Goal: Information Seeking & Learning: Learn about a topic

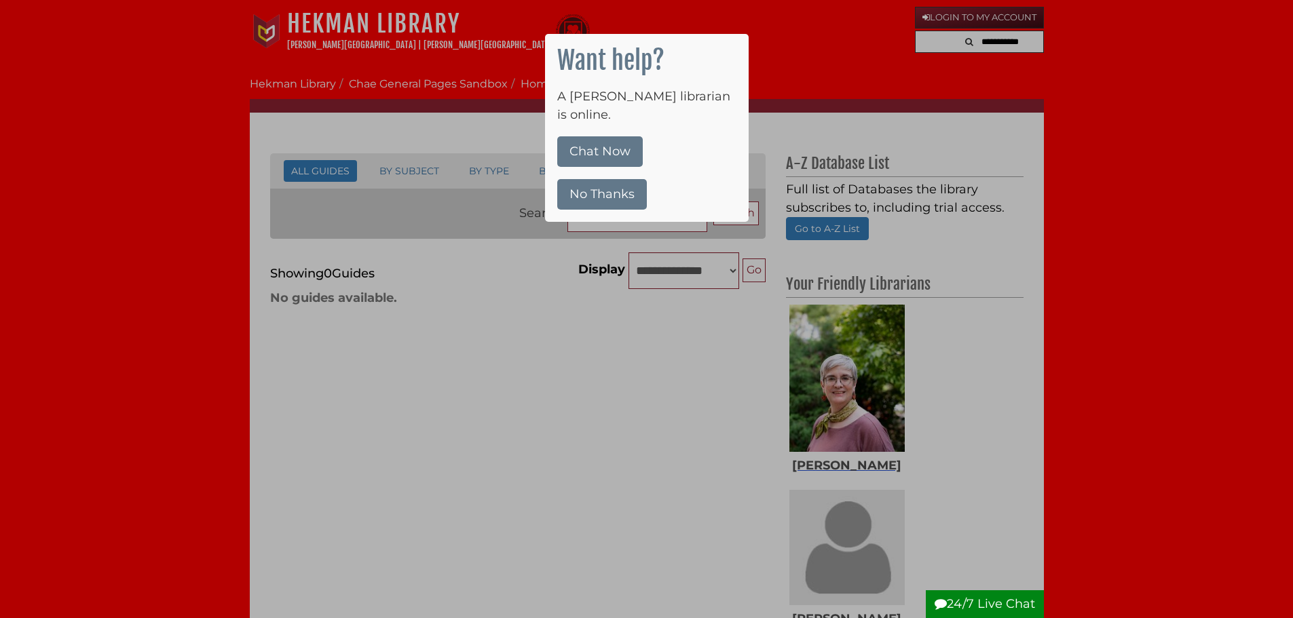
click at [601, 179] on button "No Thanks" at bounding box center [602, 194] width 90 height 31
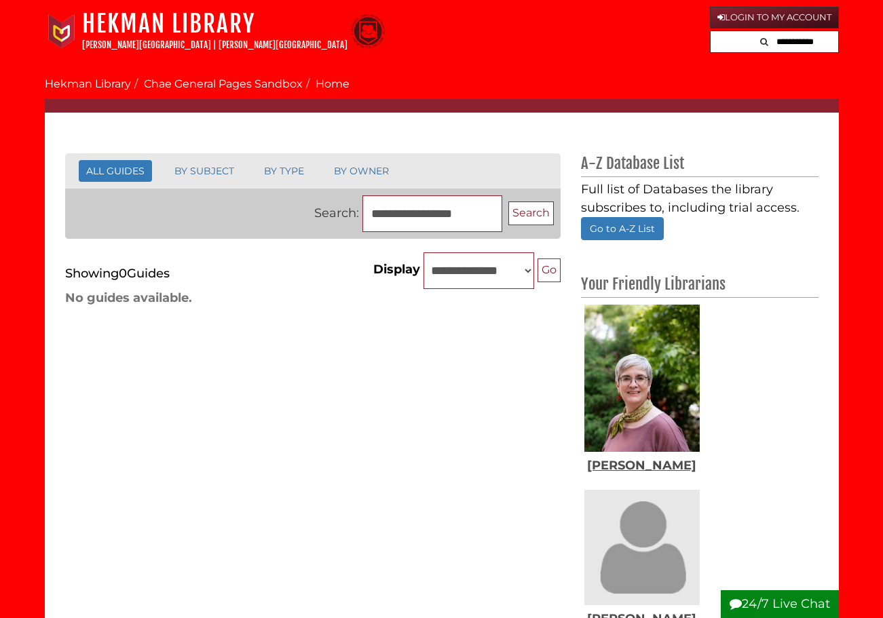
click at [729, 45] on form at bounding box center [774, 42] width 129 height 23
click at [729, 45] on input "text" at bounding box center [775, 42] width 128 height 22
click at [606, 61] on nav "Hekman Library Calvin University | Calvin Theological Seminary Hekman Library l…" at bounding box center [442, 31] width 794 height 62
click at [742, 43] on input "text" at bounding box center [775, 42] width 128 height 22
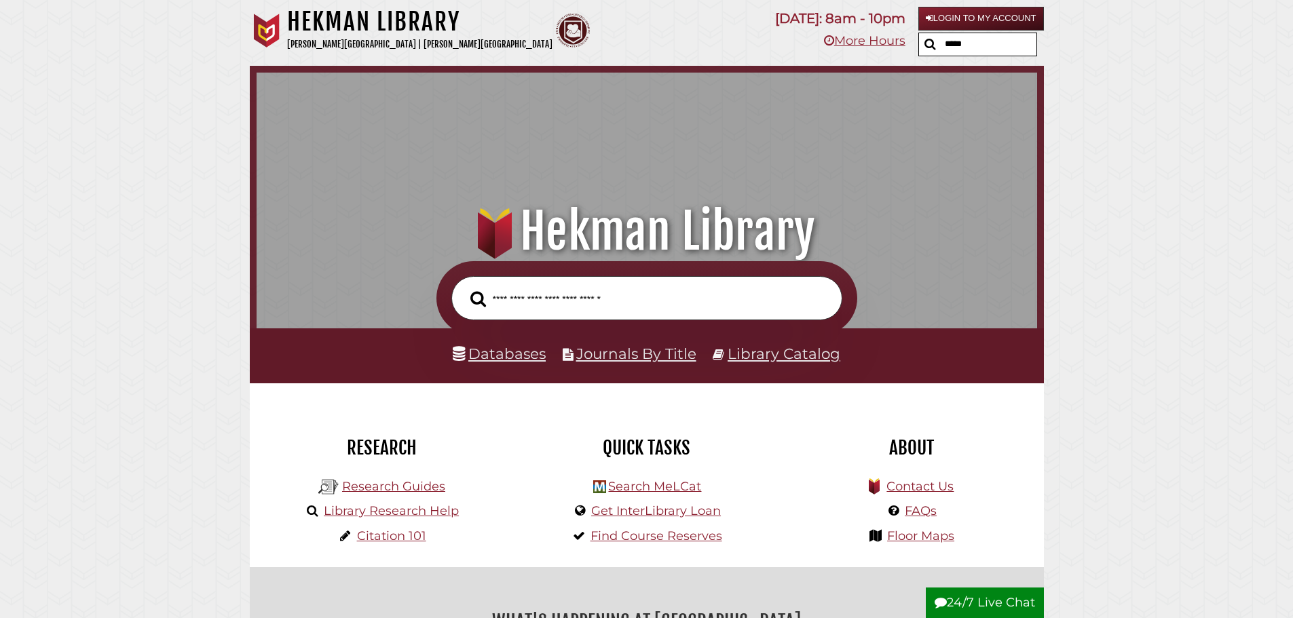
scroll to position [442, 774]
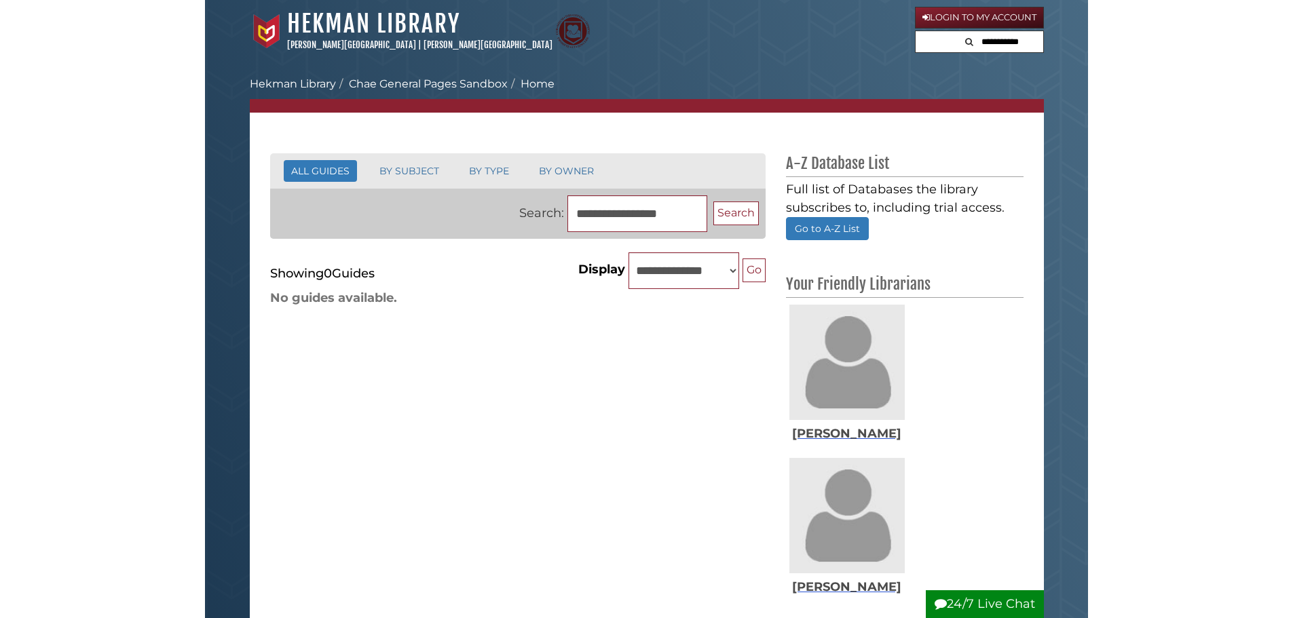
scroll to position [37, 0]
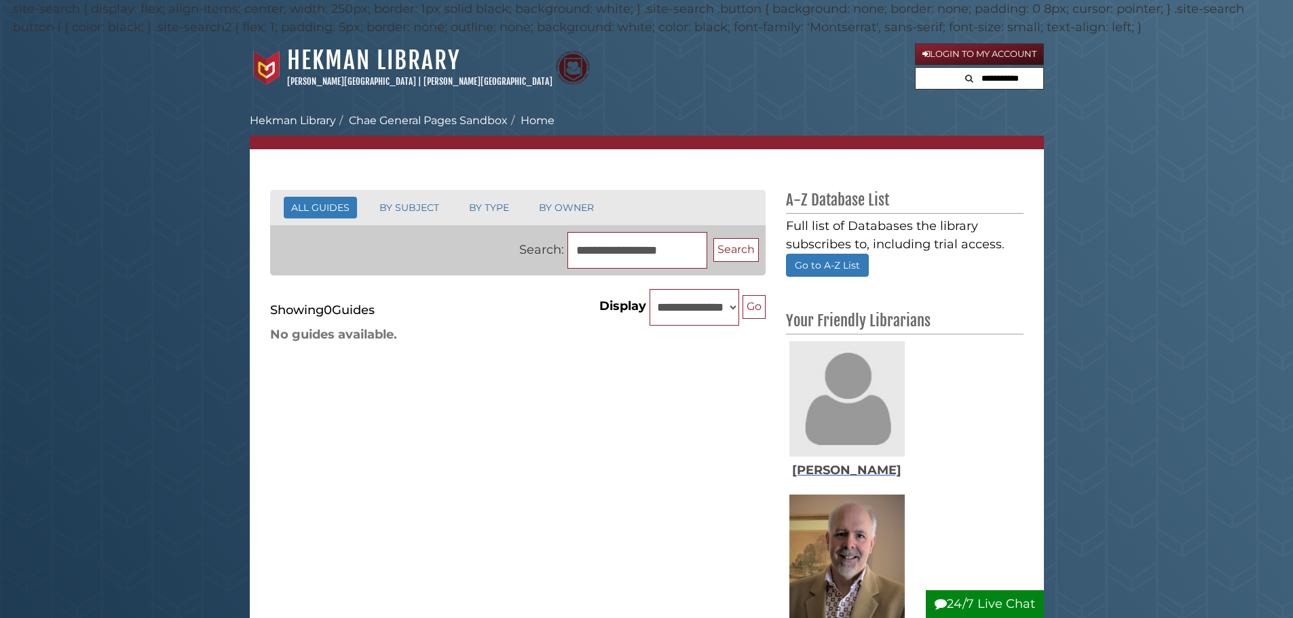
scroll to position [37, 0]
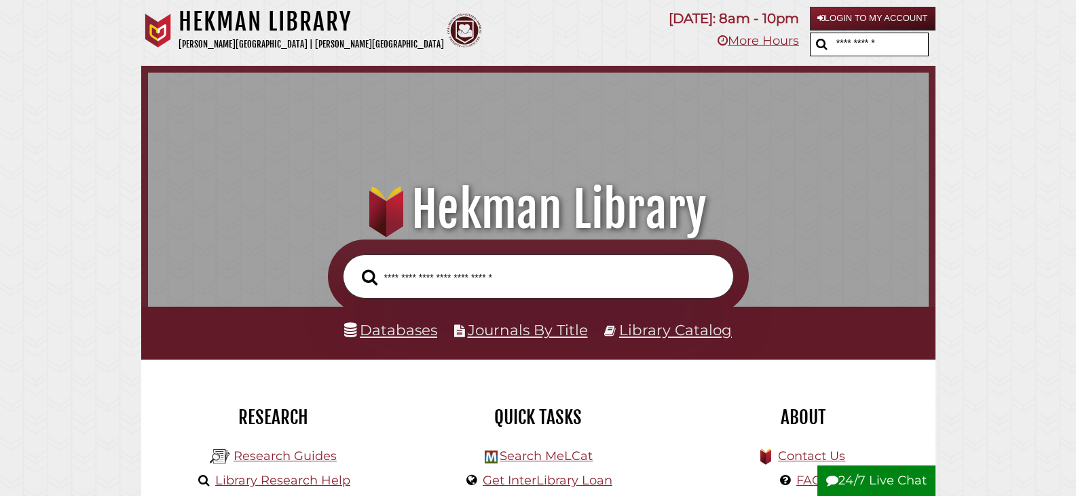
scroll to position [442, 774]
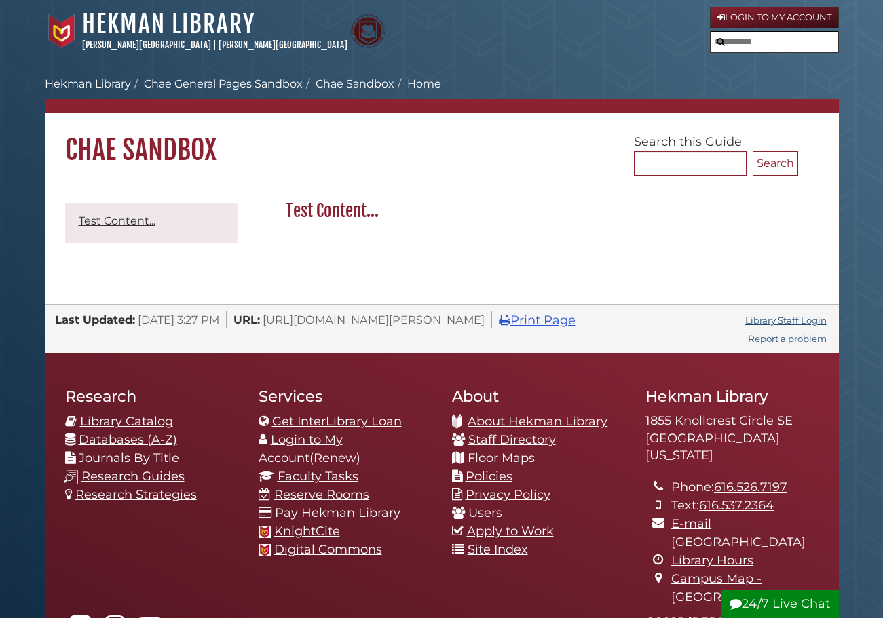
click at [725, 43] on button "submit" at bounding box center [720, 42] width 19 height 14
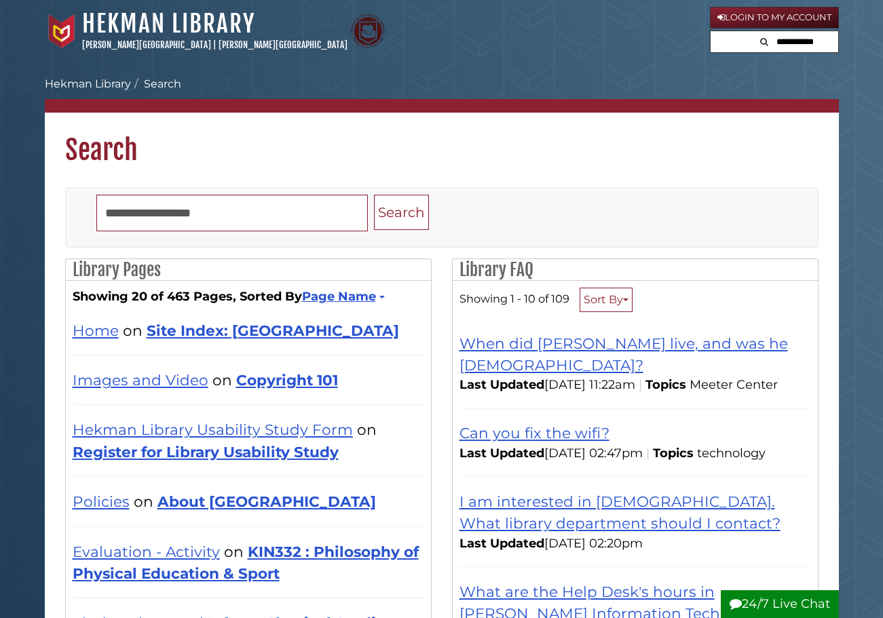
click at [800, 50] on input "text" at bounding box center [796, 42] width 81 height 22
click at [725, 86] on ol "[PERSON_NAME][GEOGRAPHIC_DATA] Search" at bounding box center [442, 84] width 794 height 16
click at [799, 42] on input "text" at bounding box center [775, 42] width 128 height 22
click at [808, 48] on input "text" at bounding box center [775, 42] width 128 height 22
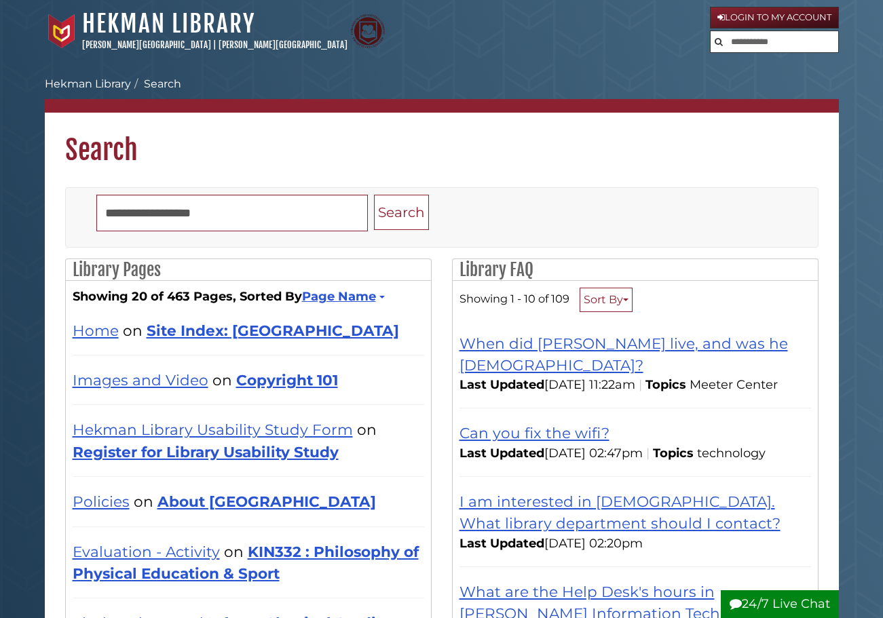
click at [626, 60] on nav "Hekman Library Calvin University | Calvin Theological Seminary Hekman Library l…" at bounding box center [442, 31] width 794 height 62
drag, startPoint x: 784, startPoint y: 37, endPoint x: 544, endPoint y: 79, distance: 243.2
click at [542, 80] on ol "Calvin University Hekman Library Search" at bounding box center [442, 84] width 794 height 16
click at [787, 33] on input "text" at bounding box center [796, 42] width 81 height 22
click at [788, 41] on input "text" at bounding box center [775, 42] width 128 height 22
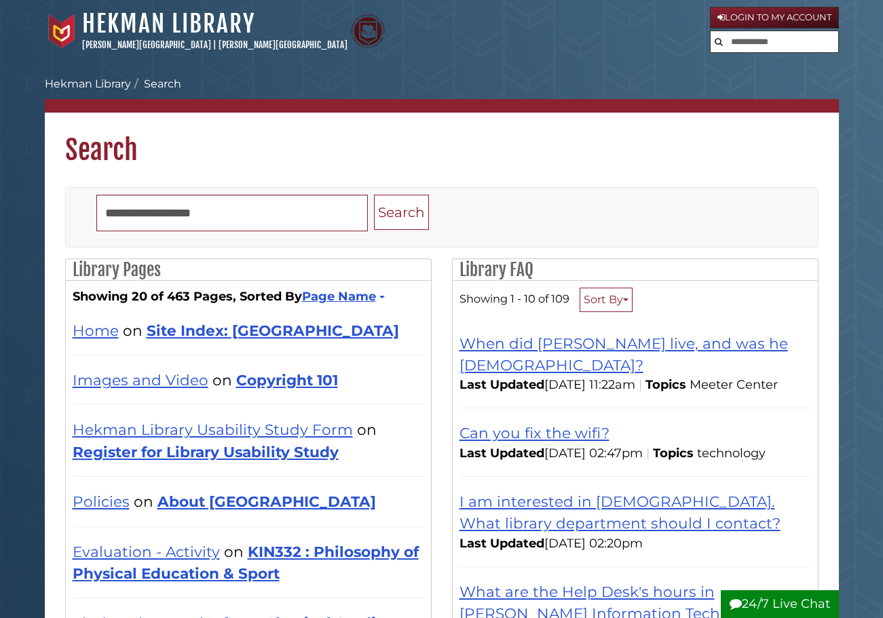
click at [671, 95] on nav "Calvin University Hekman Library Search" at bounding box center [442, 94] width 794 height 37
click at [789, 43] on input "text" at bounding box center [796, 42] width 81 height 22
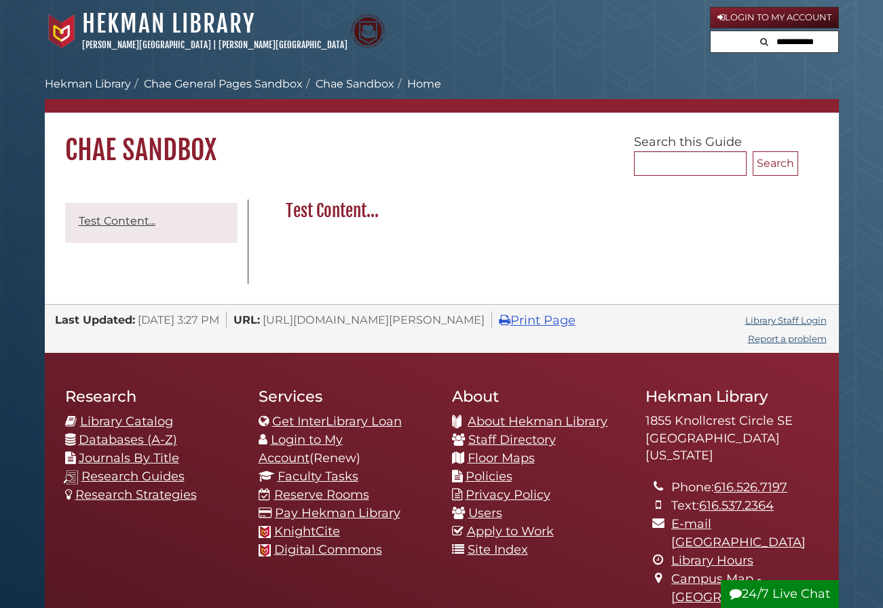
click at [801, 42] on button "Search" at bounding box center [820, 40] width 128 height 18
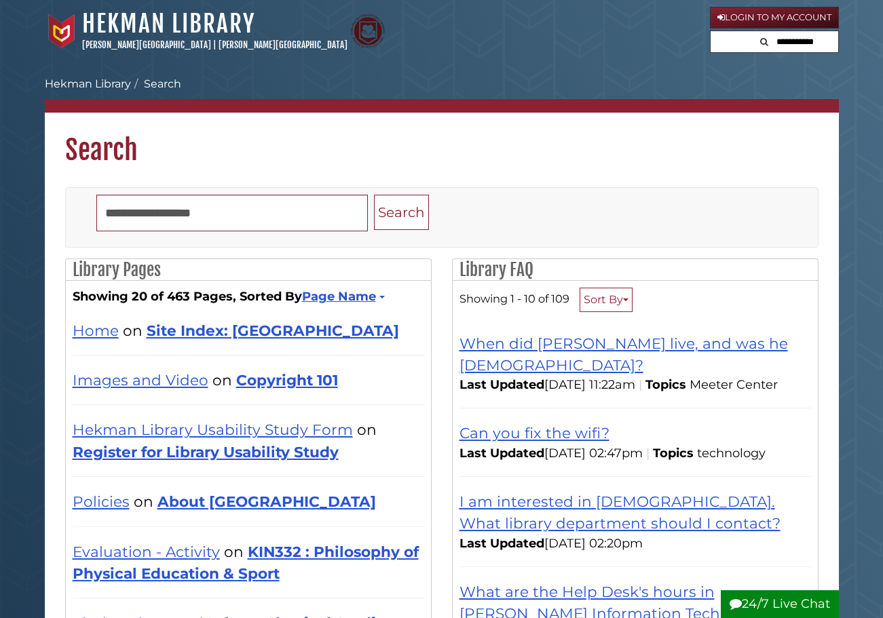
drag, startPoint x: 0, startPoint y: 0, endPoint x: 801, endPoint y: 42, distance: 802.6
click at [801, 42] on input "text" at bounding box center [796, 42] width 81 height 22
drag, startPoint x: 645, startPoint y: 51, endPoint x: 434, endPoint y: 29, distance: 211.5
click at [644, 51] on div "Hekman Library Calvin University | Calvin Theological Seminary" at bounding box center [377, 31] width 665 height 45
click at [676, 95] on nav "[PERSON_NAME][GEOGRAPHIC_DATA] Search" at bounding box center [442, 94] width 794 height 37
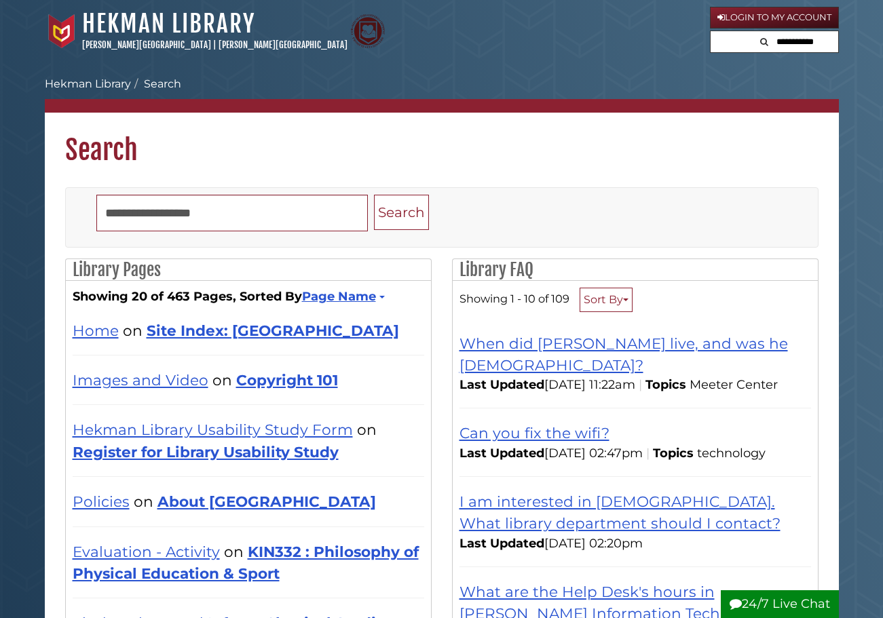
click at [757, 40] on button "Search" at bounding box center [764, 40] width 16 height 18
click at [778, 35] on input "text" at bounding box center [796, 42] width 81 height 22
click at [482, 87] on ol "Calvin University Hekman Library Search" at bounding box center [442, 84] width 794 height 16
drag, startPoint x: 554, startPoint y: 70, endPoint x: 626, endPoint y: 70, distance: 71.3
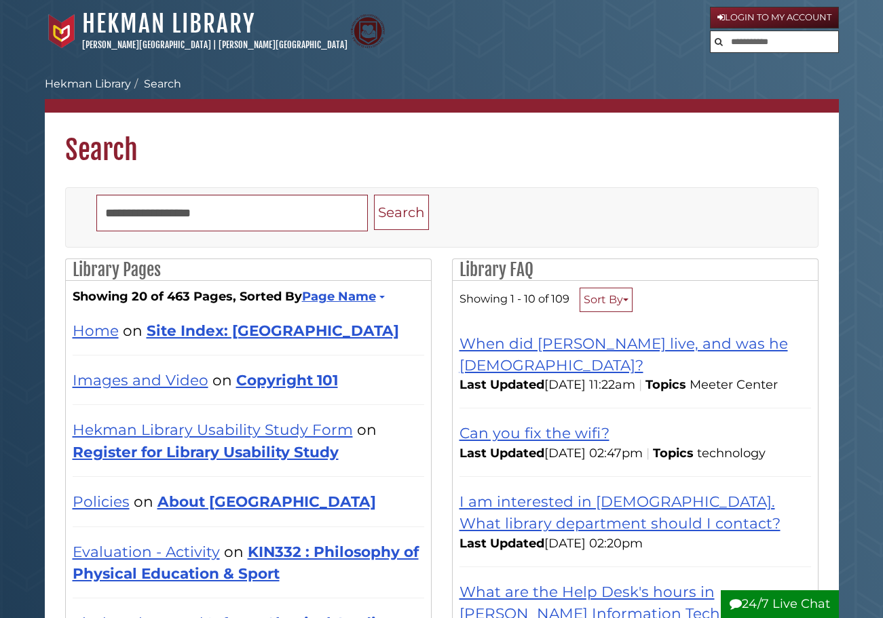
click at [760, 47] on input "text" at bounding box center [775, 42] width 128 height 22
click at [613, 55] on nav "Hekman Library Calvin University | Calvin Theological Seminary Hekman Library l…" at bounding box center [442, 31] width 794 height 62
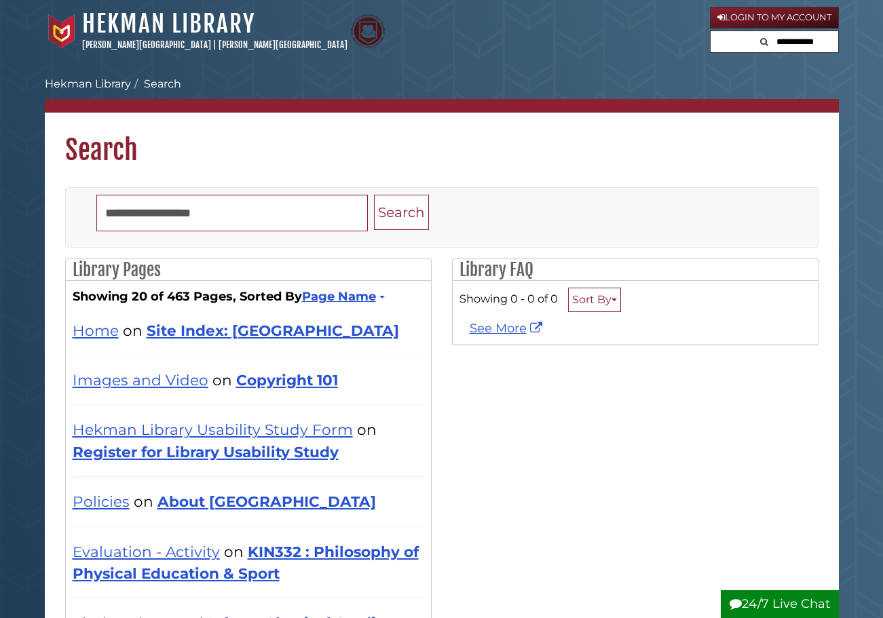
click at [734, 46] on form at bounding box center [774, 42] width 129 height 23
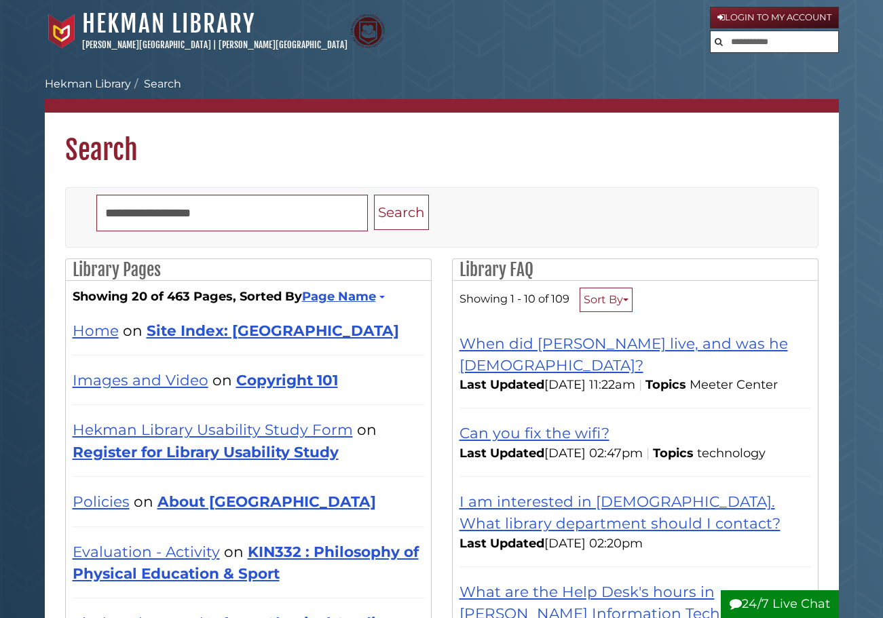
click at [753, 45] on input "text" at bounding box center [775, 42] width 128 height 22
click at [570, 39] on div "Hekman Library Calvin University | Calvin Theological Seminary" at bounding box center [377, 31] width 665 height 45
click at [798, 46] on input "text" at bounding box center [796, 42] width 81 height 22
click at [816, 44] on input "text" at bounding box center [796, 42] width 81 height 22
click at [767, 45] on button "Search" at bounding box center [764, 40] width 16 height 18
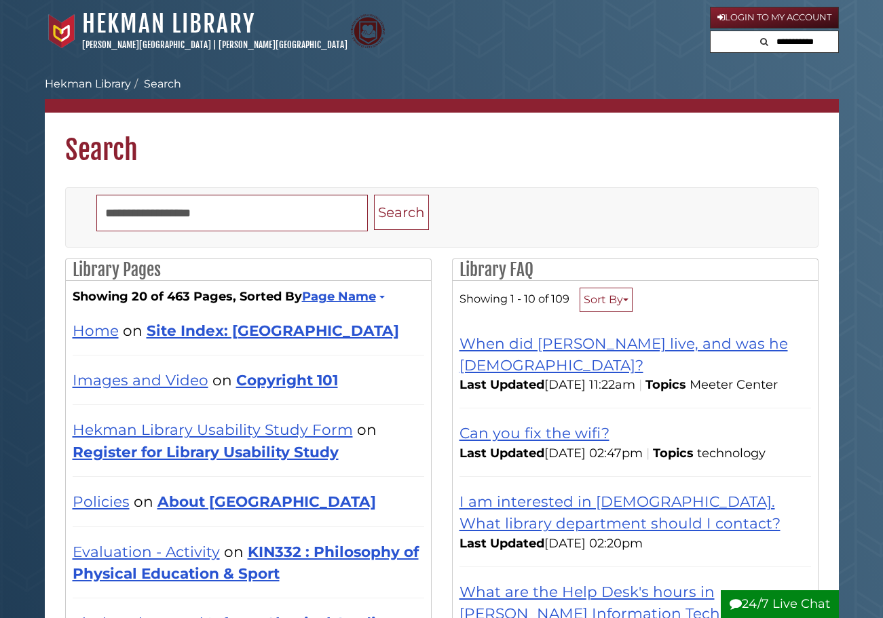
click at [742, 43] on form at bounding box center [774, 42] width 129 height 23
click at [520, 48] on div "Hekman Library Calvin University | Calvin Theological Seminary" at bounding box center [377, 31] width 665 height 45
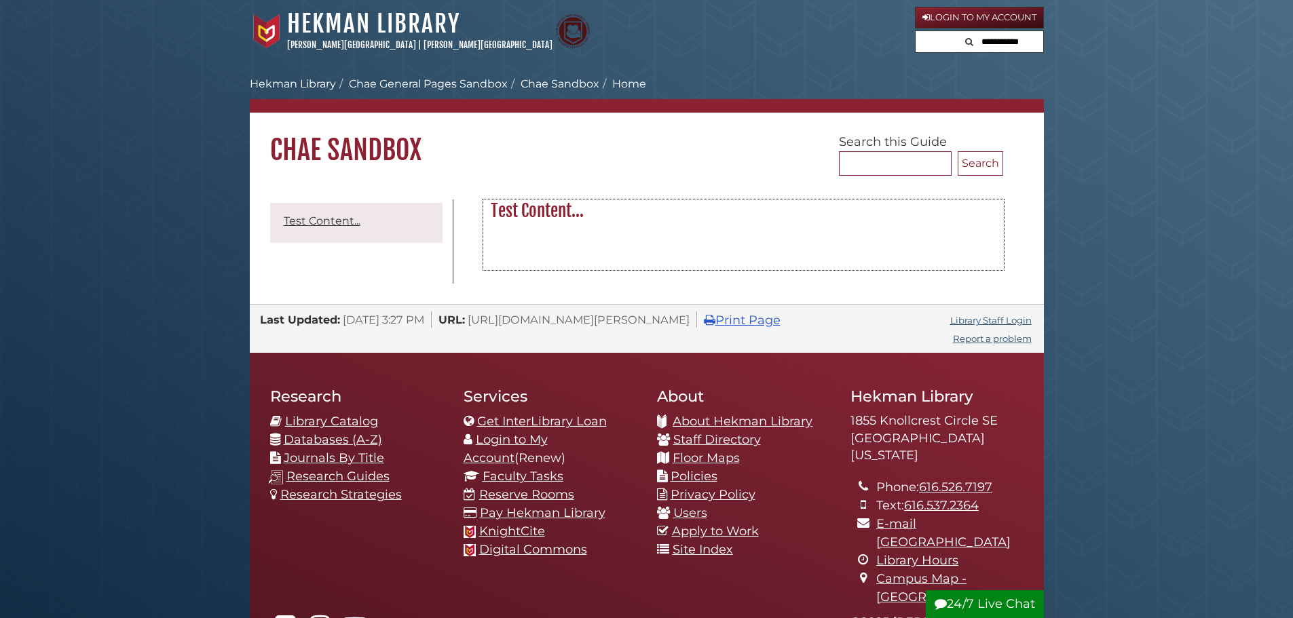
click at [970, 200] on div "Test Content..." at bounding box center [743, 218] width 521 height 37
drag, startPoint x: 1065, startPoint y: 96, endPoint x: 1043, endPoint y: 71, distance: 33.6
click at [1065, 94] on body "Skip to Main Content Hekman Library Calvin University | Calvin Theological Semi…" at bounding box center [646, 422] width 1293 height 844
click at [1020, 42] on input "text" at bounding box center [1001, 42] width 81 height 22
click at [1140, 90] on body "Skip to Main Content Hekman Library Calvin University | Calvin Theological Semi…" at bounding box center [646, 422] width 1293 height 844
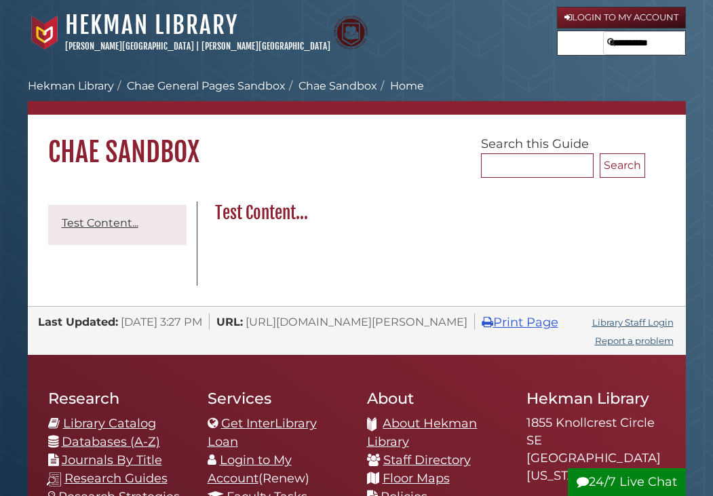
click at [618, 46] on button "Search" at bounding box center [611, 40] width 16 height 18
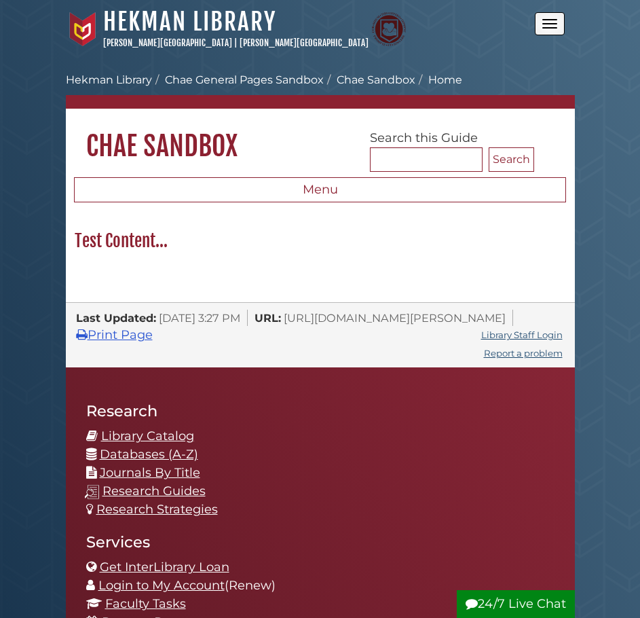
click at [562, 24] on button "Open the menu" at bounding box center [550, 23] width 30 height 23
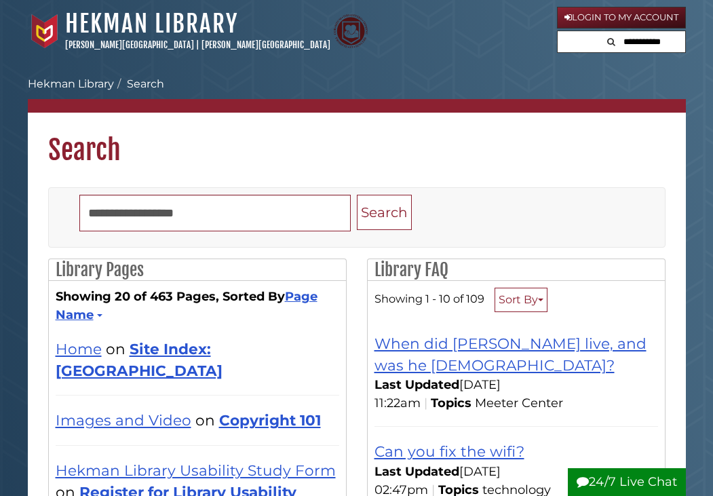
drag, startPoint x: 0, startPoint y: 0, endPoint x: 576, endPoint y: 40, distance: 577.5
click at [576, 40] on form at bounding box center [621, 42] width 129 height 23
drag, startPoint x: 581, startPoint y: 83, endPoint x: 595, endPoint y: 60, distance: 27.1
click at [582, 80] on ol "Calvin University Hekman Library Search" at bounding box center [357, 84] width 658 height 16
click at [608, 45] on input "text" at bounding box center [622, 42] width 128 height 22
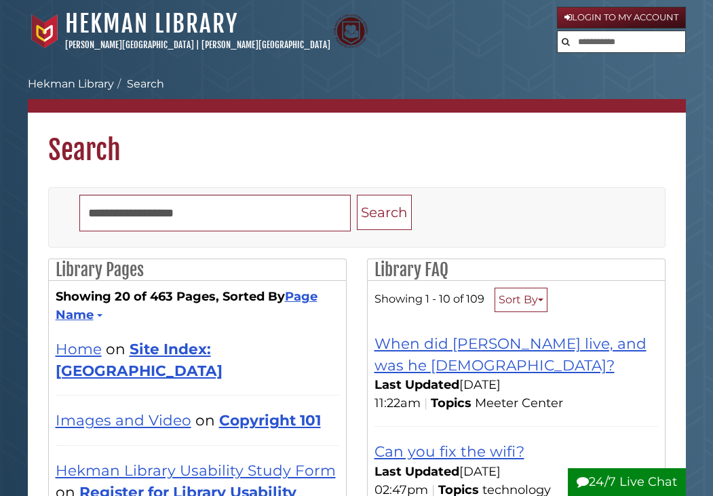
click at [658, 45] on input "text" at bounding box center [622, 42] width 128 height 22
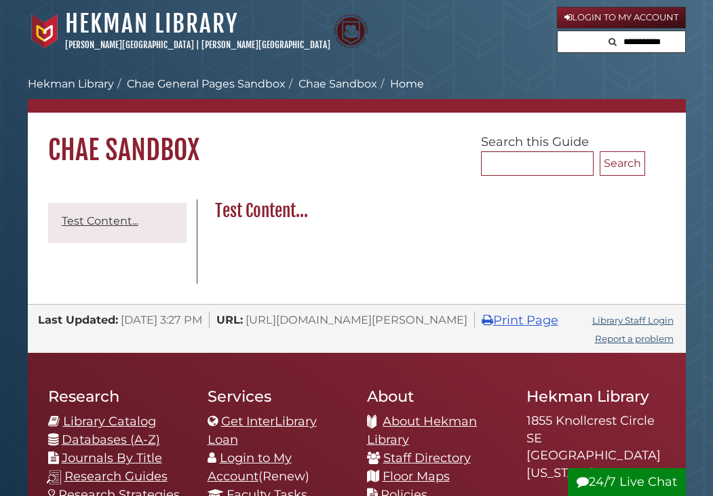
click at [694, 95] on body "Skip to Main Content Hekman Library Calvin University | Calvin Theological Semi…" at bounding box center [356, 467] width 713 height 934
click at [660, 40] on input "text" at bounding box center [643, 42] width 81 height 22
click at [491, 44] on div "Hekman Library Calvin University | Calvin Theological Seminary" at bounding box center [292, 31] width 529 height 45
drag, startPoint x: 647, startPoint y: 40, endPoint x: 654, endPoint y: 48, distance: 10.6
click at [647, 40] on input "text" at bounding box center [643, 42] width 81 height 22
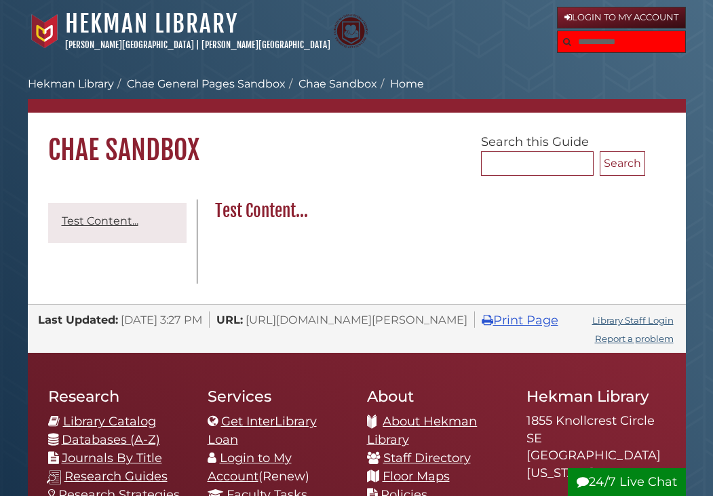
click at [512, 63] on body "Skip to Main Content [GEOGRAPHIC_DATA] [PERSON_NAME][GEOGRAPHIC_DATA] | [PERSON…" at bounding box center [356, 467] width 713 height 934
click at [597, 50] on input "text" at bounding box center [622, 42] width 128 height 22
click at [454, 42] on div "[GEOGRAPHIC_DATA] [PERSON_NAME][GEOGRAPHIC_DATA] | [PERSON_NAME][GEOGRAPHIC_DAT…" at bounding box center [292, 31] width 529 height 45
click at [587, 40] on input "text" at bounding box center [622, 42] width 128 height 22
click at [578, 42] on form at bounding box center [621, 42] width 129 height 23
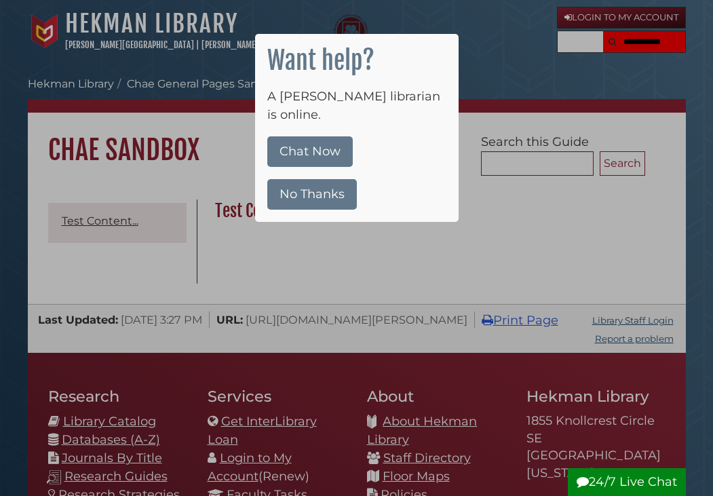
click at [573, 97] on div at bounding box center [356, 248] width 713 height 496
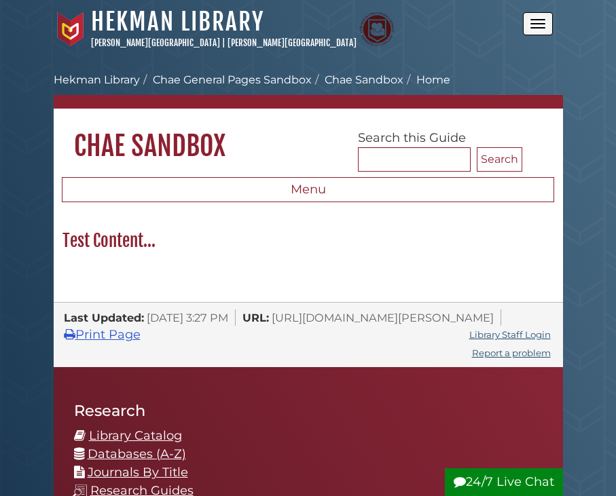
click at [528, 18] on button "Open the menu" at bounding box center [538, 23] width 30 height 23
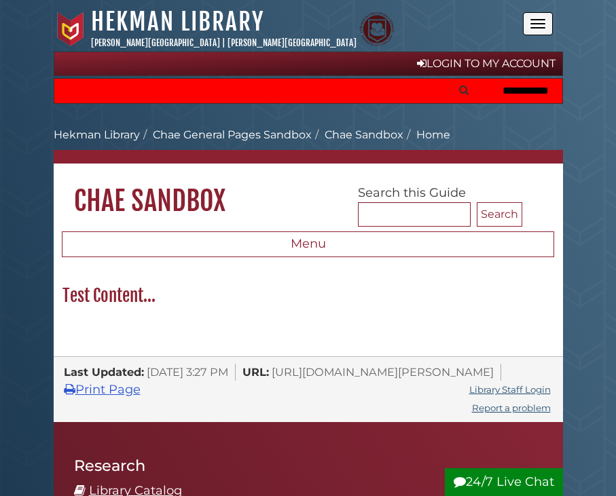
click at [436, 92] on input "text" at bounding box center [308, 91] width 508 height 24
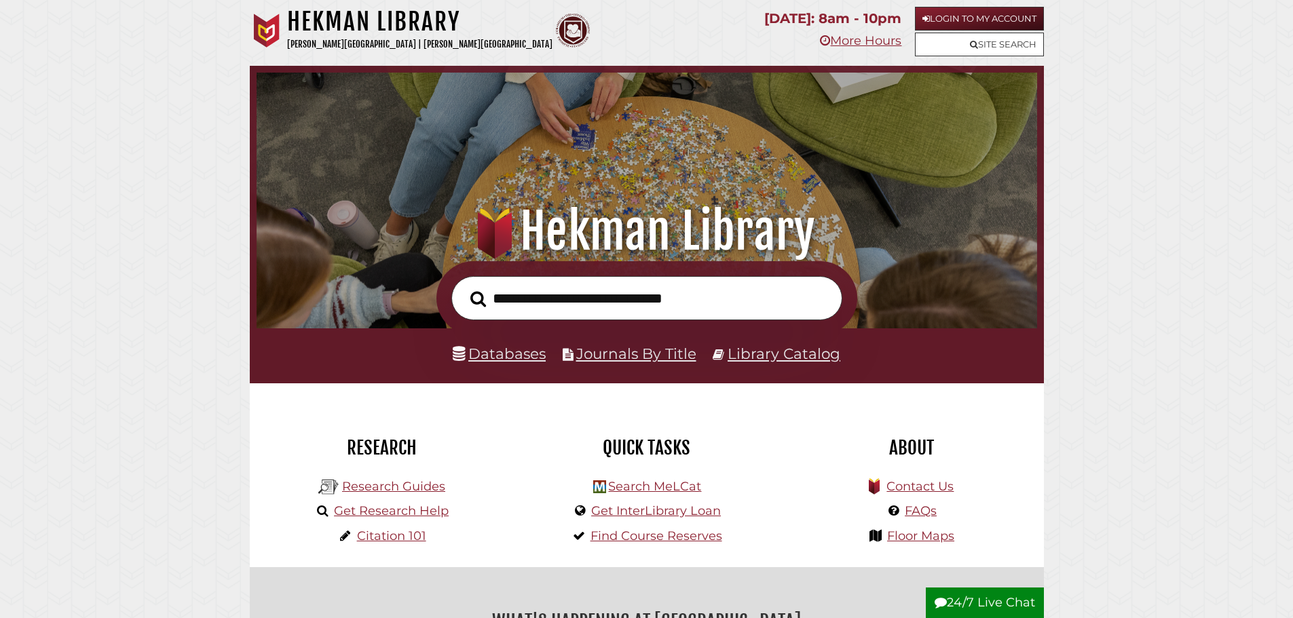
scroll to position [258, 774]
click at [609, 286] on input "text" at bounding box center [646, 298] width 391 height 44
type input "***"
click at [464, 287] on button "Search" at bounding box center [478, 299] width 29 height 24
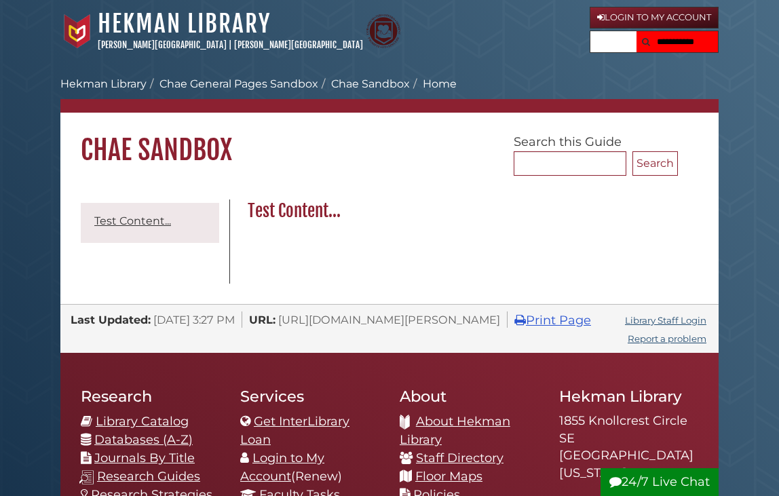
click at [606, 41] on form at bounding box center [654, 42] width 129 height 23
click at [672, 43] on input "text" at bounding box center [677, 42] width 81 height 22
drag, startPoint x: 531, startPoint y: 74, endPoint x: 537, endPoint y: 65, distance: 10.7
click at [531, 73] on div "Calvin University Hekman Library Chae General Pages Sandbox Chae Sandbox Home S…" at bounding box center [389, 126] width 658 height 107
click at [653, 77] on ol "[PERSON_NAME] University Hekman Library Chae General Pages Sandbox Chae Sandbox…" at bounding box center [389, 84] width 658 height 16
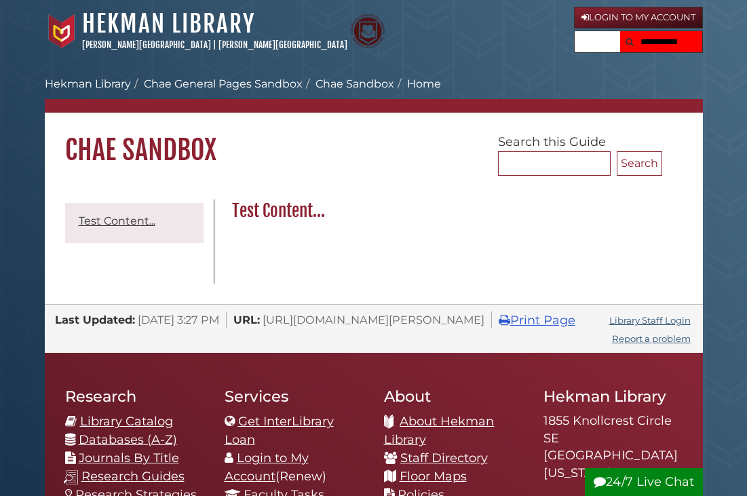
click at [666, 41] on input "text" at bounding box center [660, 42] width 81 height 22
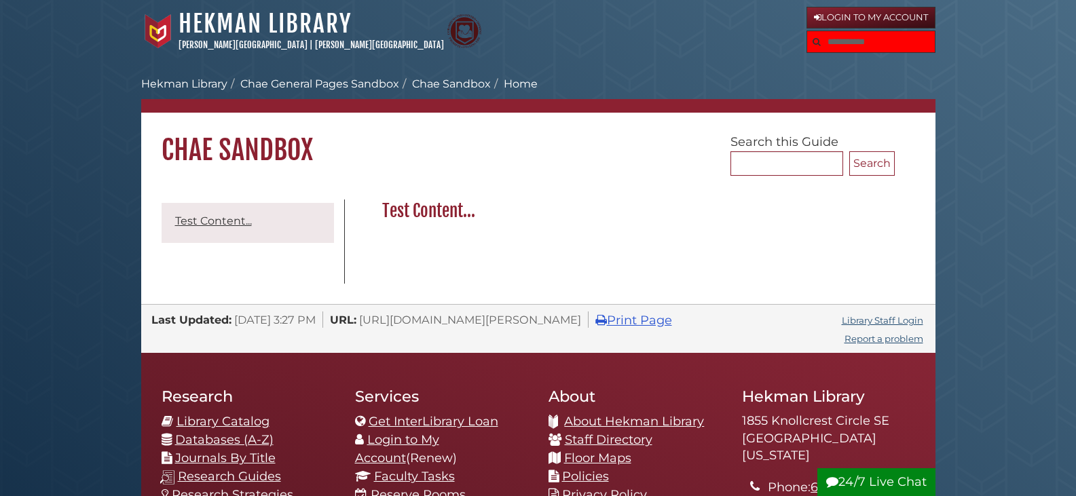
click at [746, 43] on input "text" at bounding box center [871, 42] width 128 height 22
drag, startPoint x: 992, startPoint y: 78, endPoint x: 910, endPoint y: 49, distance: 87.1
click at [746, 77] on body "Skip to Main Content [GEOGRAPHIC_DATA] [PERSON_NAME][GEOGRAPHIC_DATA] | [PERSON…" at bounding box center [538, 422] width 1076 height 844
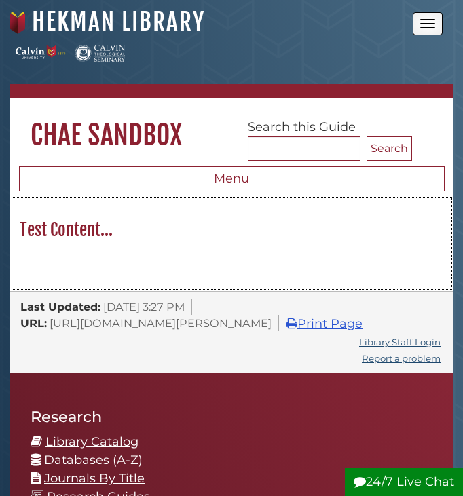
click at [333, 227] on h2 "Test Content..." at bounding box center [232, 230] width 438 height 22
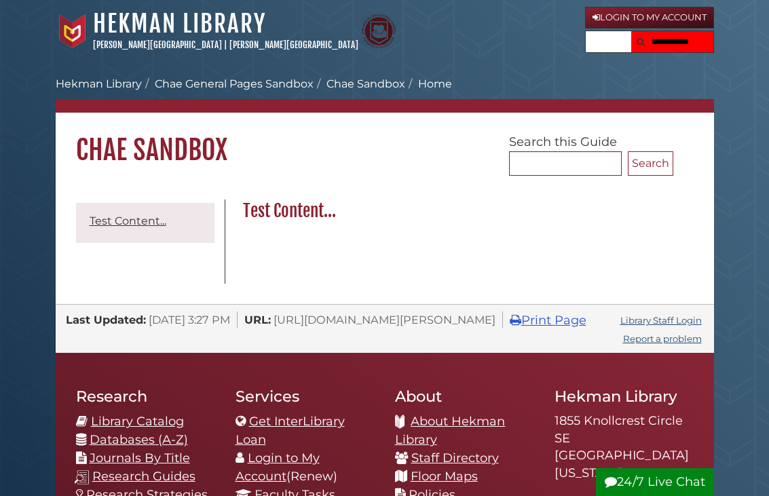
click at [666, 45] on input "text" at bounding box center [671, 42] width 81 height 22
drag, startPoint x: 570, startPoint y: 92, endPoint x: 575, endPoint y: 87, distance: 7.2
click at [570, 92] on ol "[PERSON_NAME] University Hekman Library Chae General Pages Sandbox Chae Sandbox…" at bounding box center [385, 84] width 658 height 16
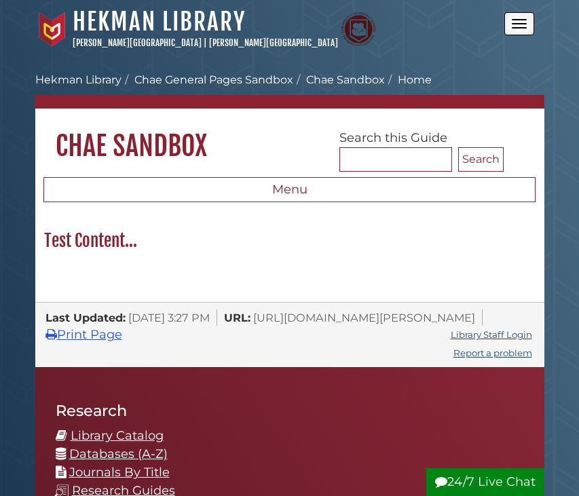
click at [515, 25] on button "Open the menu" at bounding box center [519, 23] width 30 height 23
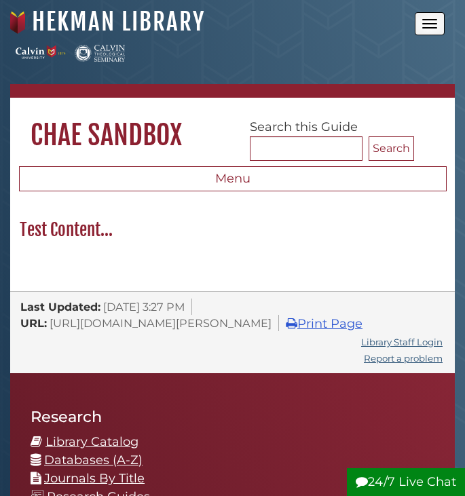
click at [438, 24] on button "Open the menu" at bounding box center [430, 23] width 30 height 23
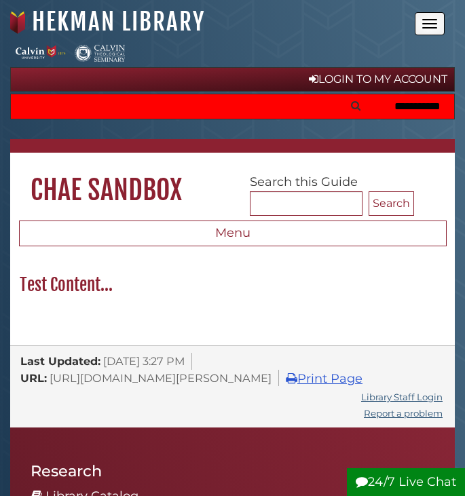
click at [322, 107] on input "text" at bounding box center [232, 106] width 443 height 24
click at [375, 102] on input "text" at bounding box center [232, 106] width 443 height 24
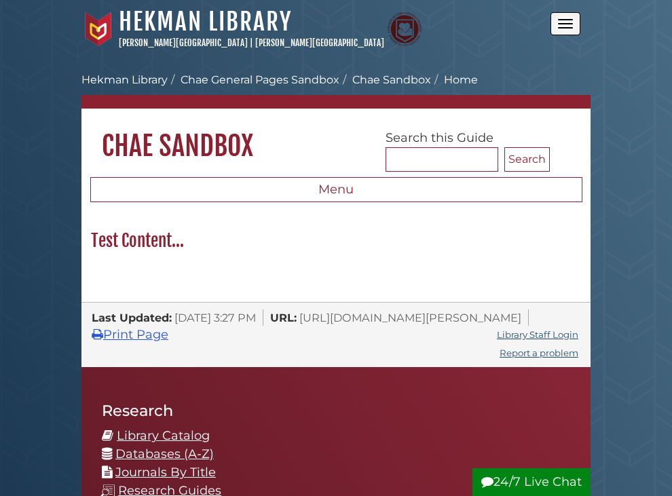
click at [0, 0] on input "text" at bounding box center [0, 0] width 0 height 0
click at [0, 0] on form at bounding box center [0, 0] width 0 height 0
click at [497, 54] on nav "[GEOGRAPHIC_DATA] [PERSON_NAME][GEOGRAPHIC_DATA] | [PERSON_NAME][GEOGRAPHIC_DAT…" at bounding box center [335, 29] width 509 height 58
click at [599, 267] on div "Test Content..." at bounding box center [336, 254] width 526 height 50
click at [588, 260] on div "Test Content..." at bounding box center [336, 254] width 526 height 50
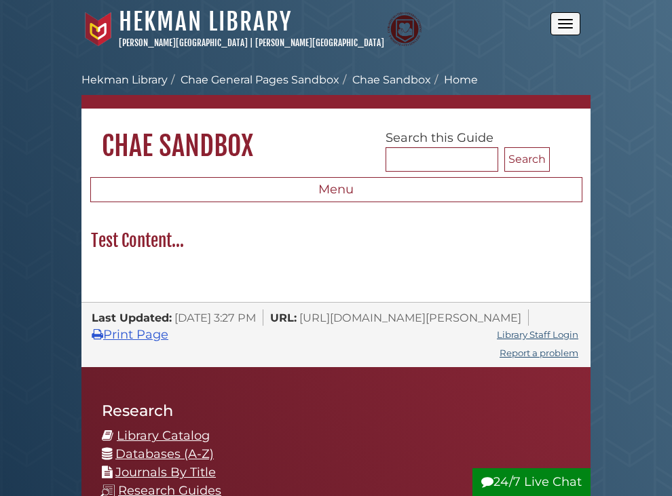
click at [590, 297] on div "Menu Home Test Content... Test Content..." at bounding box center [335, 238] width 509 height 127
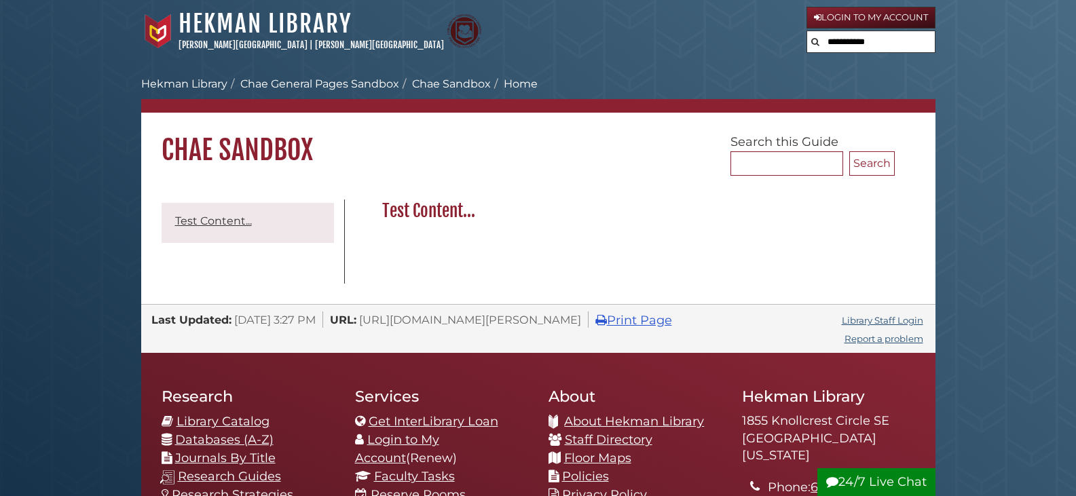
click at [671, 48] on input "text" at bounding box center [871, 42] width 128 height 22
drag, startPoint x: 999, startPoint y: 52, endPoint x: 968, endPoint y: 54, distance: 30.6
click at [671, 54] on body "Skip to Main Content [GEOGRAPHIC_DATA] [PERSON_NAME][GEOGRAPHIC_DATA] | [PERSON…" at bounding box center [538, 422] width 1076 height 844
click at [671, 41] on input "text" at bounding box center [871, 42] width 128 height 22
drag, startPoint x: 1026, startPoint y: 67, endPoint x: 983, endPoint y: 64, distance: 42.8
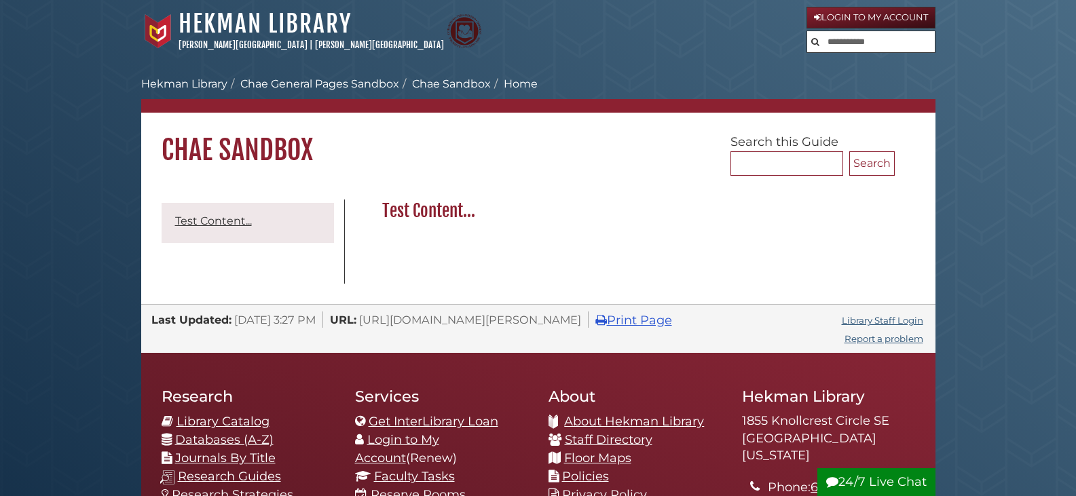
click at [671, 67] on body "Skip to Main Content Hekman Library Calvin University | Calvin Theological Semi…" at bounding box center [538, 422] width 1076 height 844
click at [212, 78] on link "Hekman Library" at bounding box center [184, 83] width 86 height 13
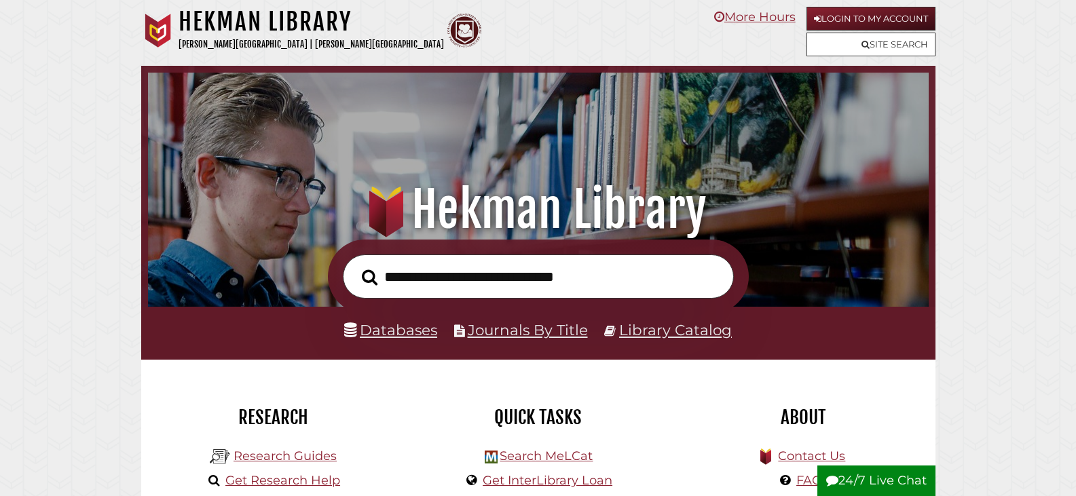
scroll to position [258, 774]
click at [916, 50] on link "Site Search" at bounding box center [870, 45] width 129 height 24
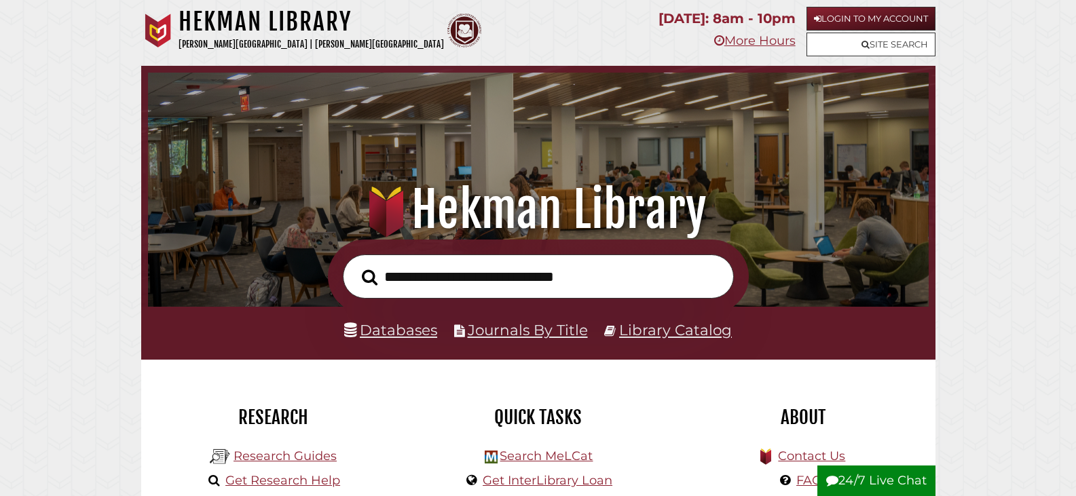
scroll to position [258, 774]
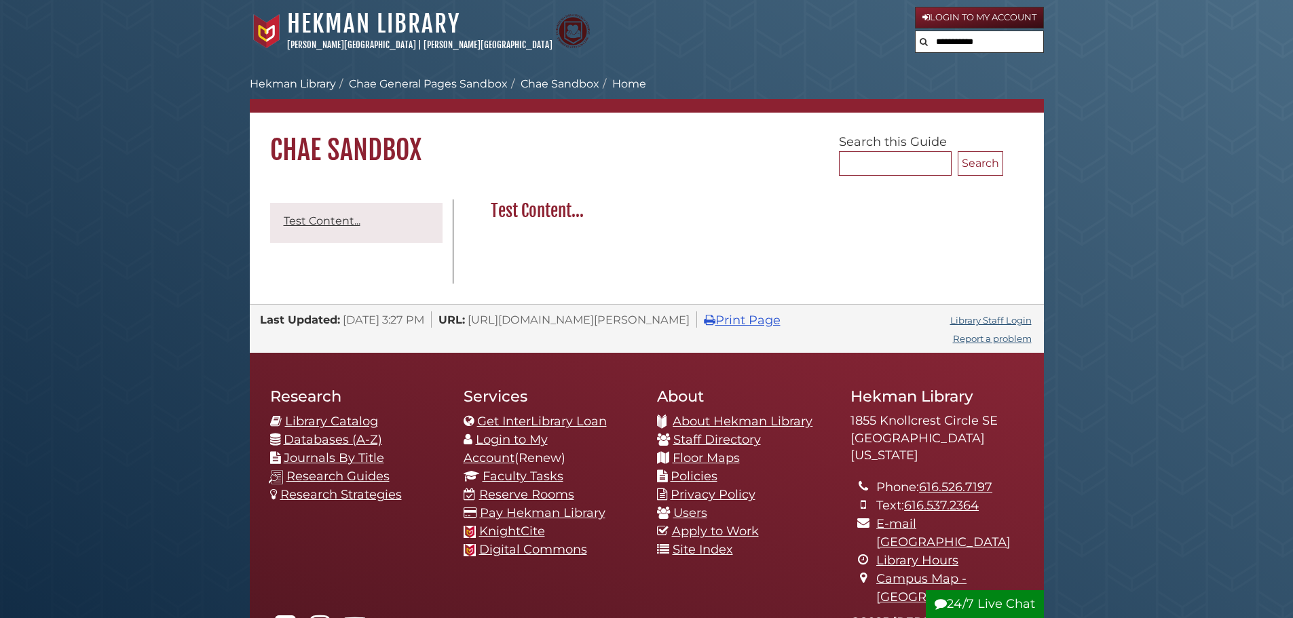
click at [980, 51] on input "text" at bounding box center [979, 42] width 128 height 22
drag, startPoint x: 1141, startPoint y: 79, endPoint x: 1096, endPoint y: 77, distance: 45.5
click at [1137, 79] on body "Skip to Main Content Hekman Library Calvin University | Calvin Theological Semi…" at bounding box center [646, 422] width 1293 height 844
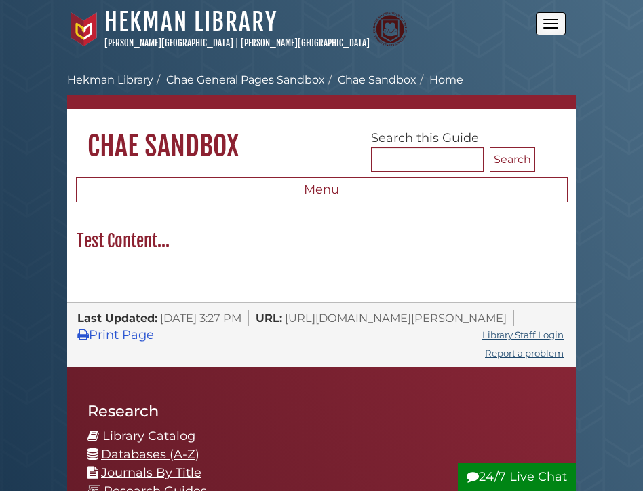
click at [555, 29] on button "Open the menu" at bounding box center [551, 23] width 30 height 23
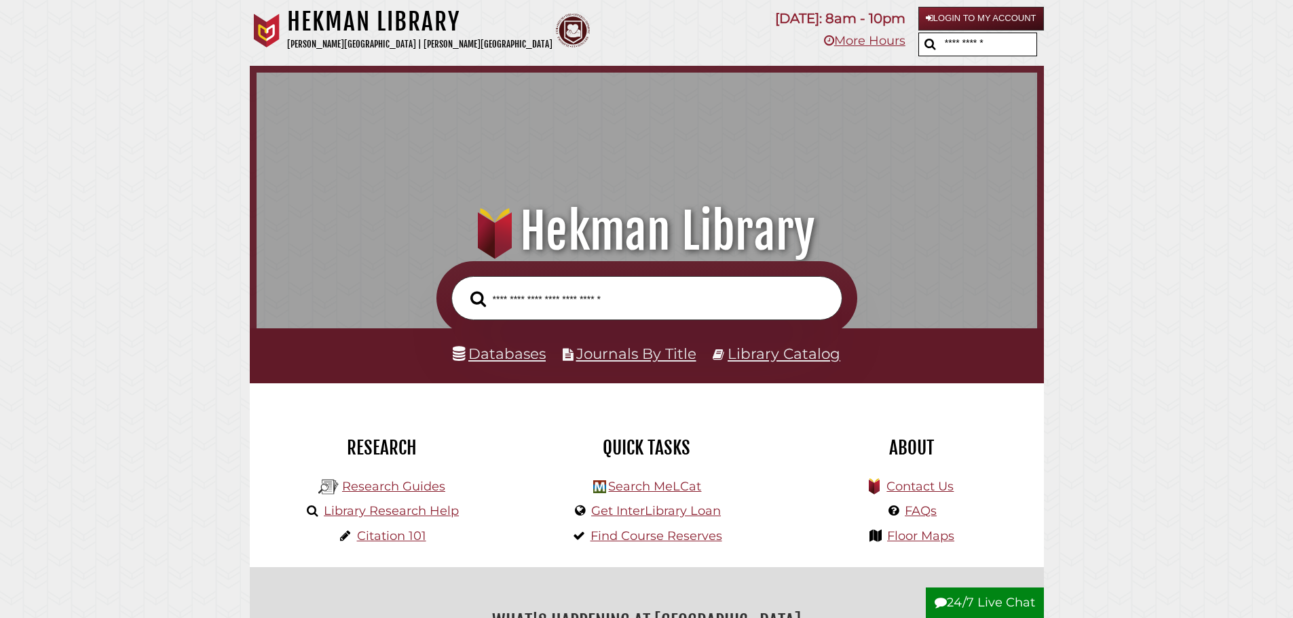
scroll to position [442, 774]
click at [993, 51] on input "text" at bounding box center [988, 44] width 95 height 22
type input "**"
click at [919, 34] on button "submit" at bounding box center [930, 45] width 22 height 22
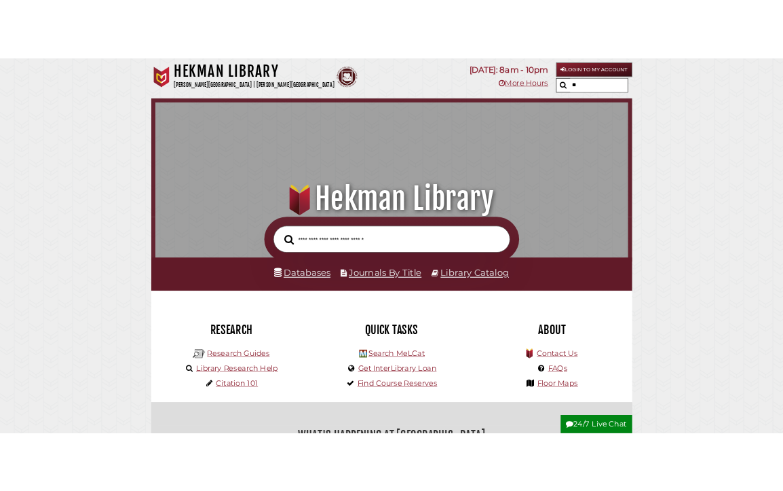
scroll to position [442, 774]
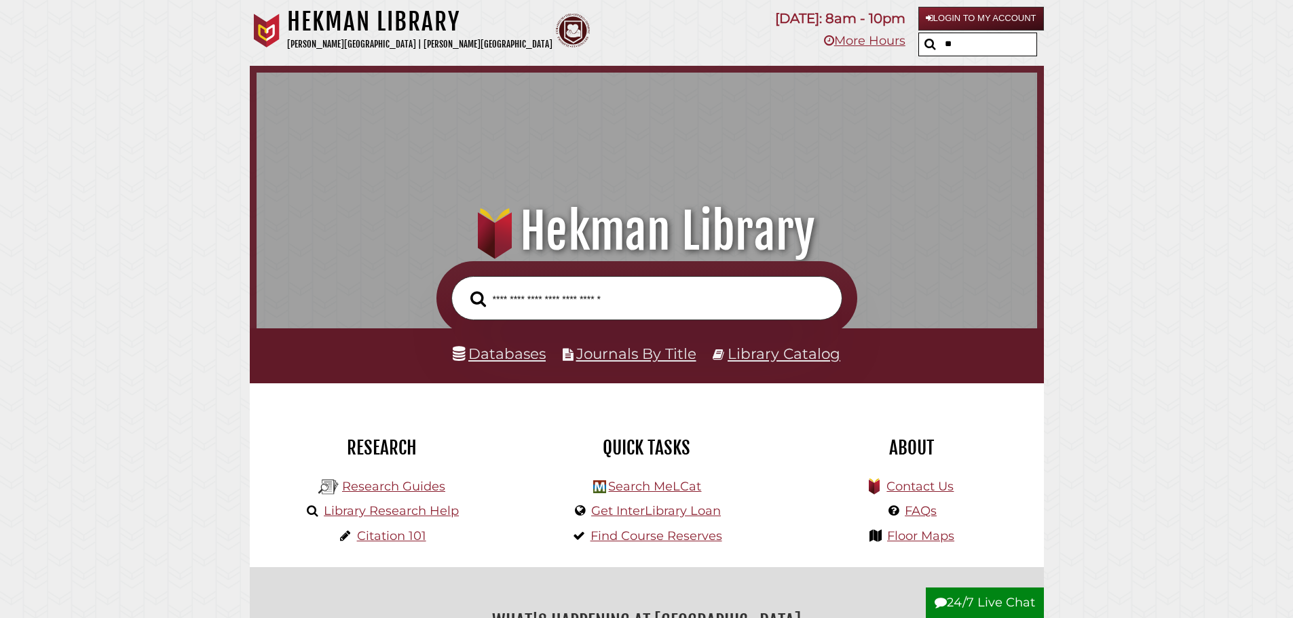
click at [1015, 42] on input "**" at bounding box center [988, 44] width 95 height 22
type input "*"
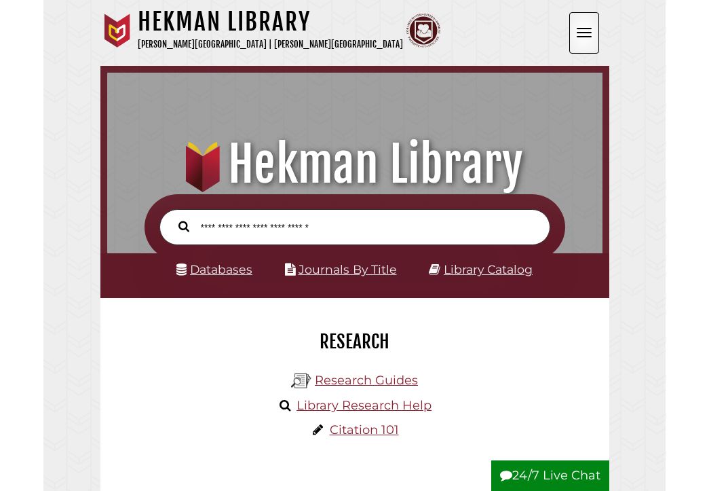
scroll to position [453, 489]
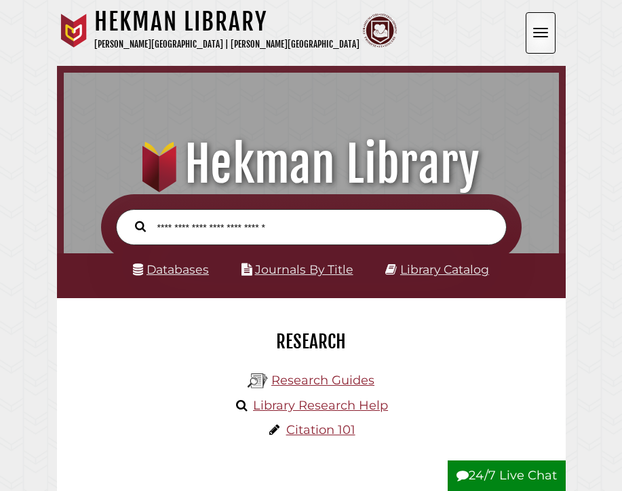
click at [545, 22] on button "Open the menu" at bounding box center [541, 32] width 30 height 41
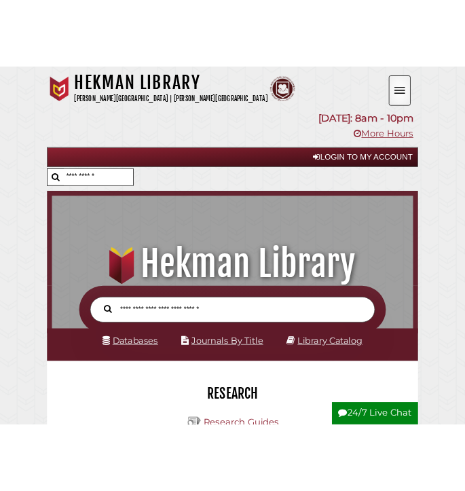
scroll to position [7, 7]
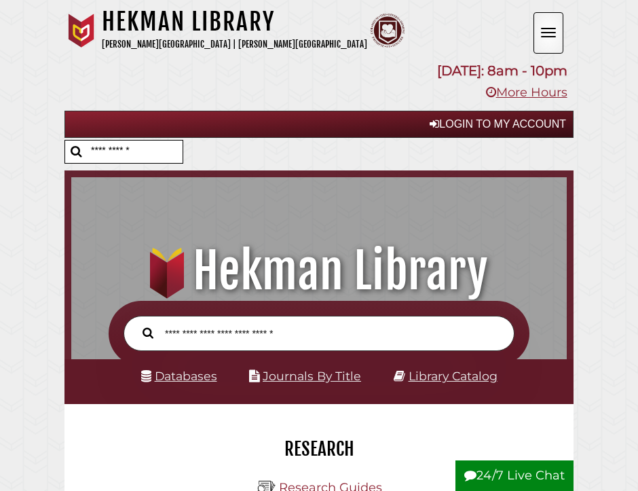
click at [552, 41] on button "Open the menu" at bounding box center [548, 32] width 30 height 41
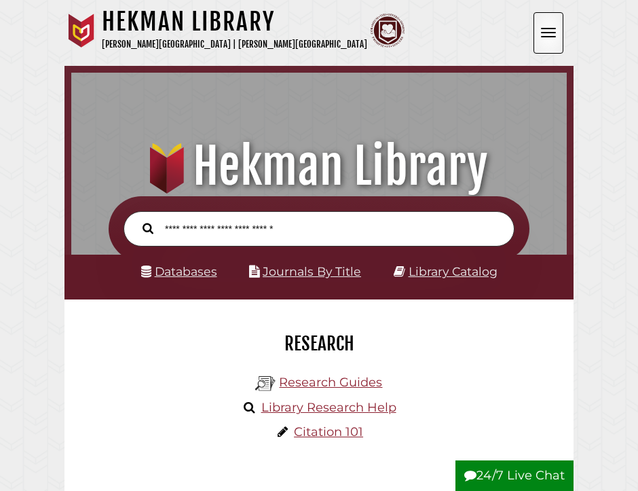
click at [557, 20] on button "Open the menu" at bounding box center [548, 32] width 30 height 41
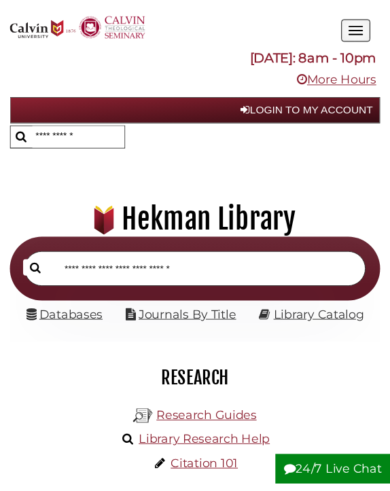
scroll to position [131, 349]
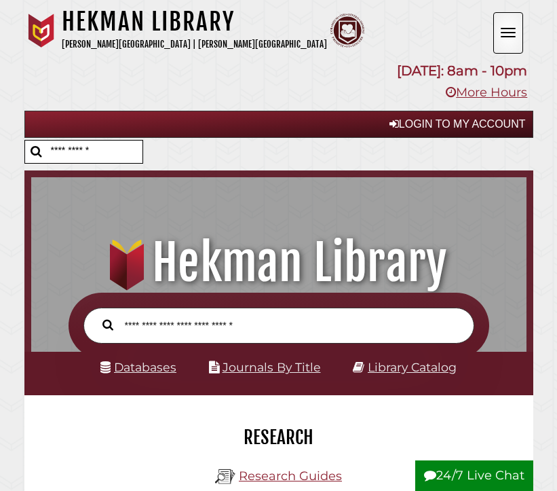
click at [518, 20] on button "Open the menu" at bounding box center [508, 32] width 30 height 41
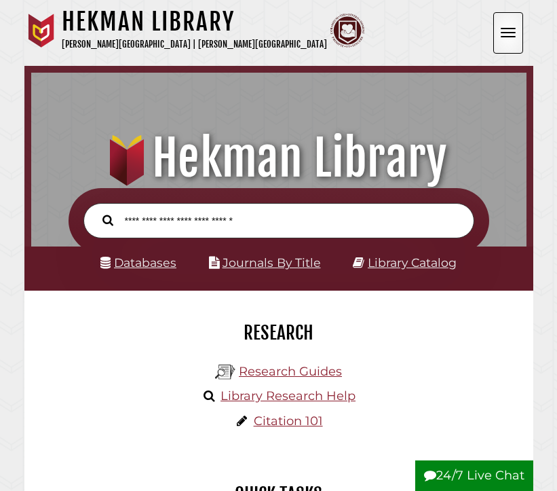
click at [516, 27] on button "Open the menu" at bounding box center [508, 32] width 30 height 41
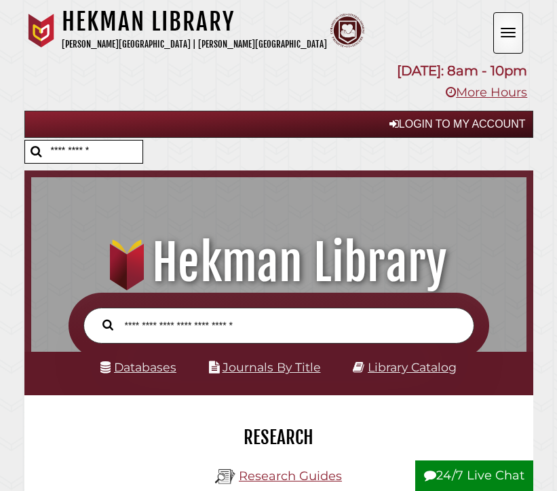
click at [516, 27] on button "Open the menu" at bounding box center [508, 32] width 30 height 41
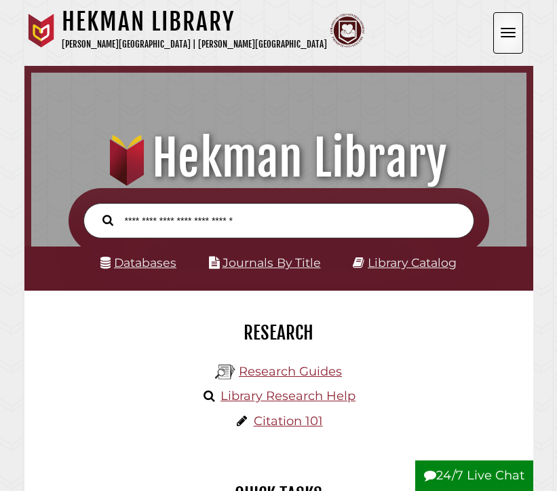
click at [516, 27] on button "Open the menu" at bounding box center [508, 32] width 30 height 41
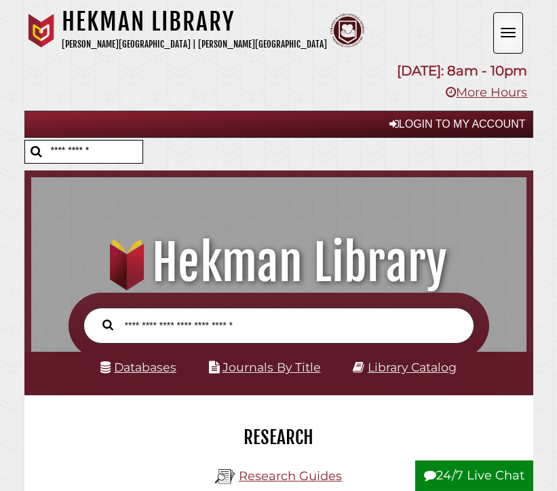
click at [516, 27] on button "Open the menu" at bounding box center [508, 32] width 30 height 41
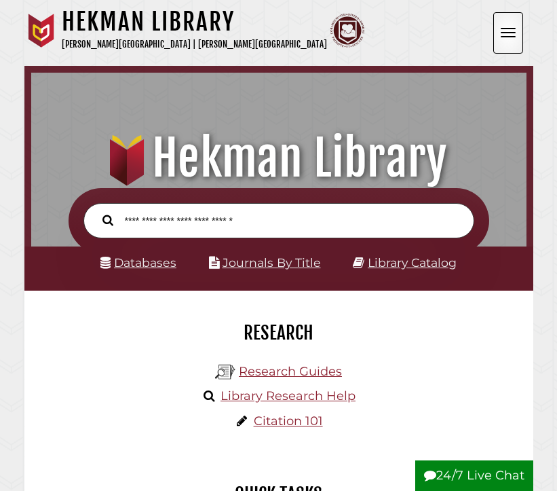
click at [516, 27] on button "Open the menu" at bounding box center [508, 32] width 30 height 41
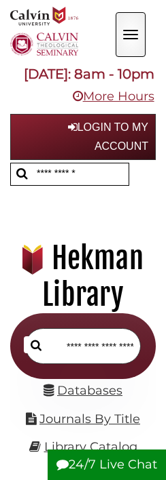
scroll to position [7, 7]
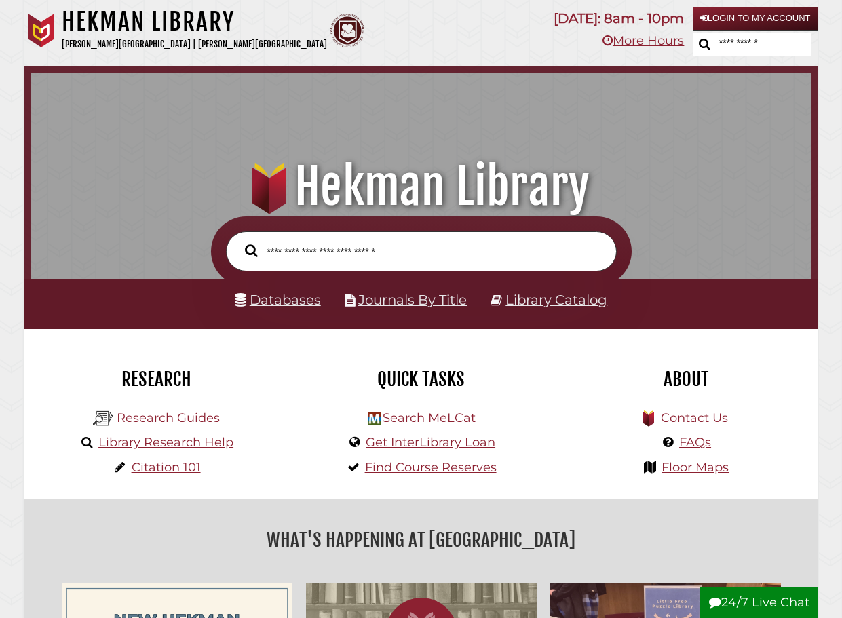
click at [709, 52] on div at bounding box center [752, 45] width 119 height 24
click at [716, 48] on input "text" at bounding box center [763, 44] width 95 height 22
click at [500, 45] on div "Hekman Library Calvin University | Calvin Theological Seminary" at bounding box center [284, 33] width 521 height 52
click at [744, 50] on input "text" at bounding box center [763, 44] width 95 height 22
click at [447, 43] on div "Hekman Library Calvin University | Calvin Theological Seminary" at bounding box center [284, 33] width 521 height 52
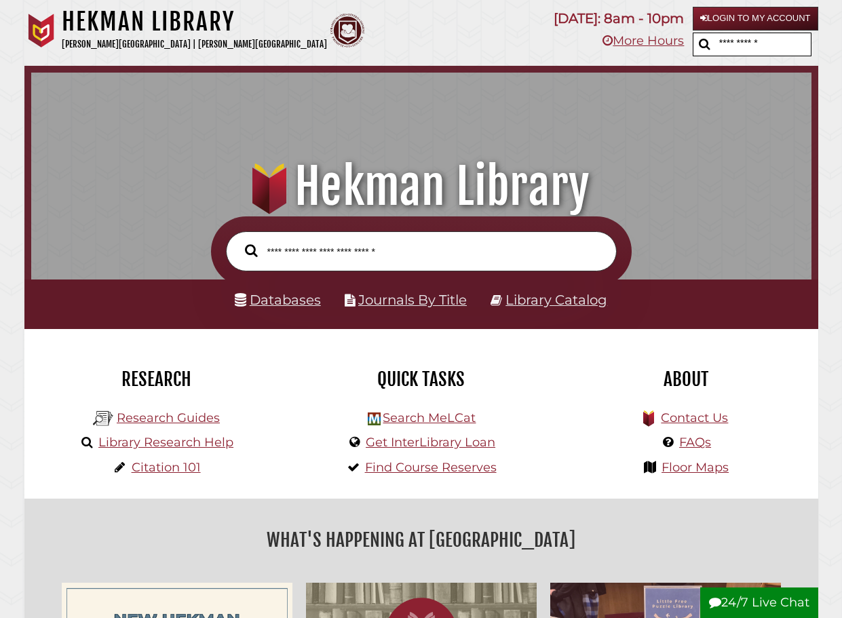
click at [768, 43] on input "text" at bounding box center [763, 44] width 95 height 22
drag, startPoint x: 456, startPoint y: 47, endPoint x: 563, endPoint y: 47, distance: 107.2
click at [518, 48] on div "Hekman Library Calvin University | Calvin Theological Seminary" at bounding box center [284, 33] width 521 height 52
drag, startPoint x: 780, startPoint y: 46, endPoint x: 759, endPoint y: 42, distance: 21.4
click at [770, 43] on input "text" at bounding box center [763, 44] width 95 height 22
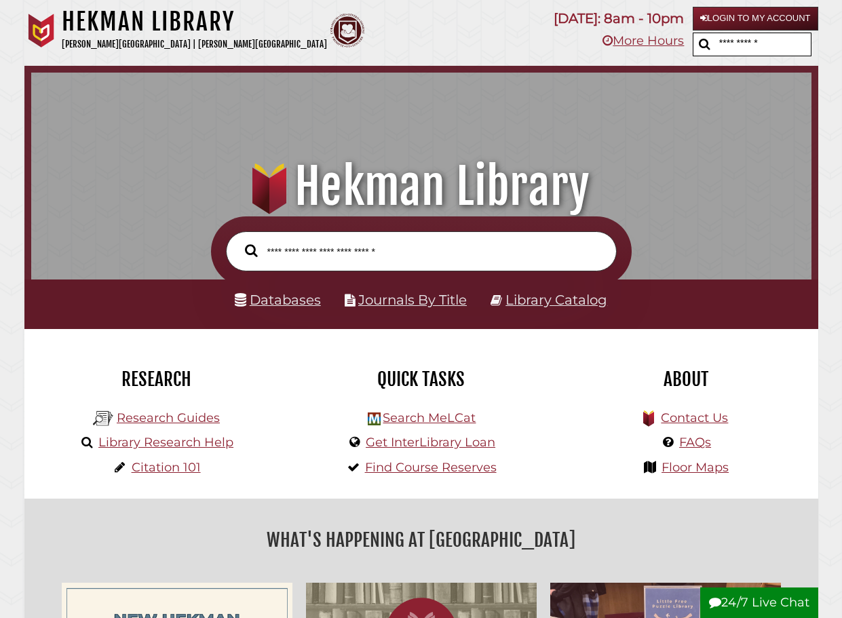
click at [444, 37] on div "Hekman Library Calvin University | Calvin Theological Seminary" at bounding box center [284, 33] width 521 height 52
click at [749, 39] on input "text" at bounding box center [763, 44] width 95 height 22
type input "*"
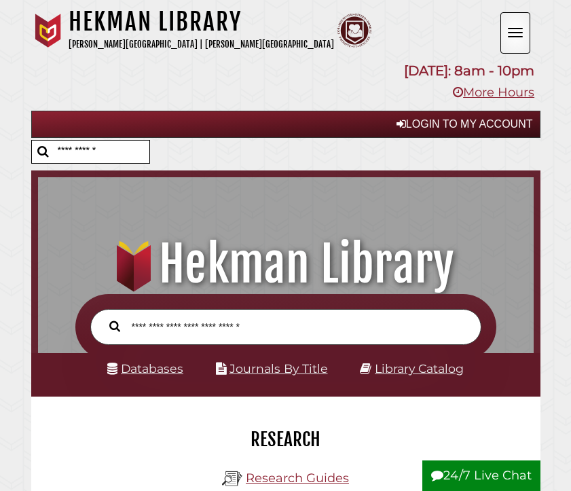
click at [519, 37] on span "Open the menu" at bounding box center [515, 36] width 15 height 1
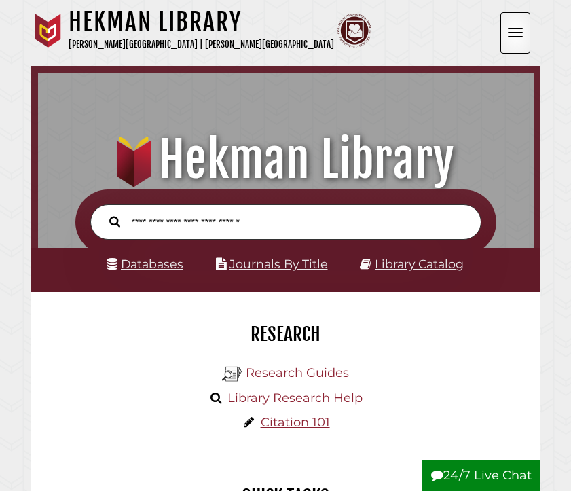
click at [519, 37] on span "Open the menu" at bounding box center [515, 36] width 15 height 1
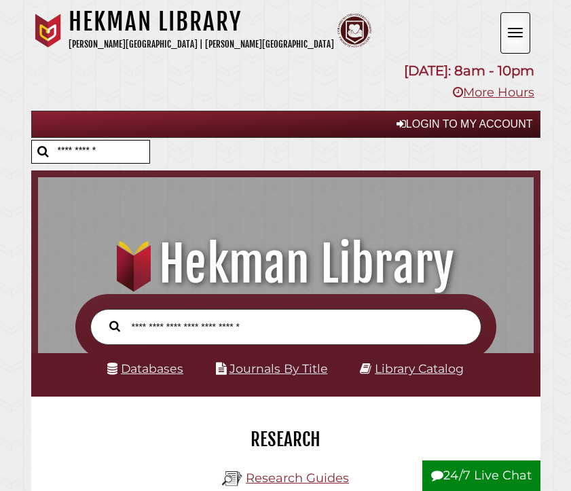
click at [514, 31] on button "Open the menu" at bounding box center [515, 32] width 30 height 41
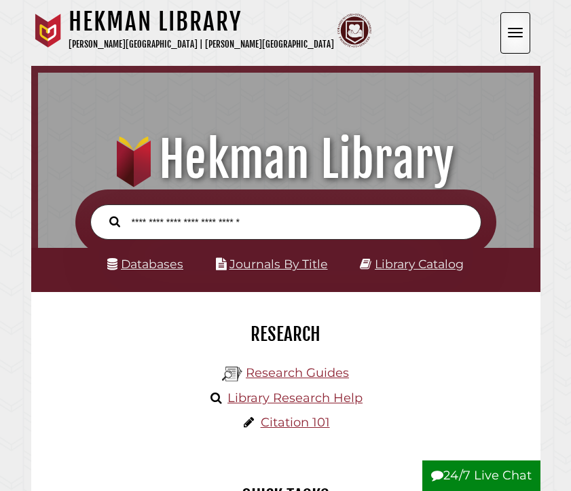
click at [514, 31] on button "Open the menu" at bounding box center [515, 32] width 30 height 41
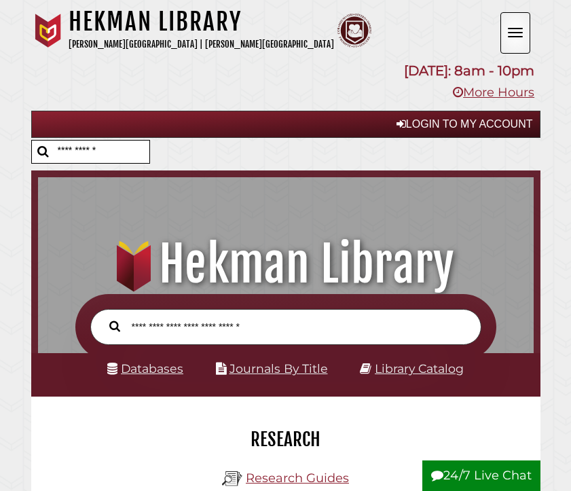
click at [518, 26] on button "Open the menu" at bounding box center [515, 32] width 30 height 41
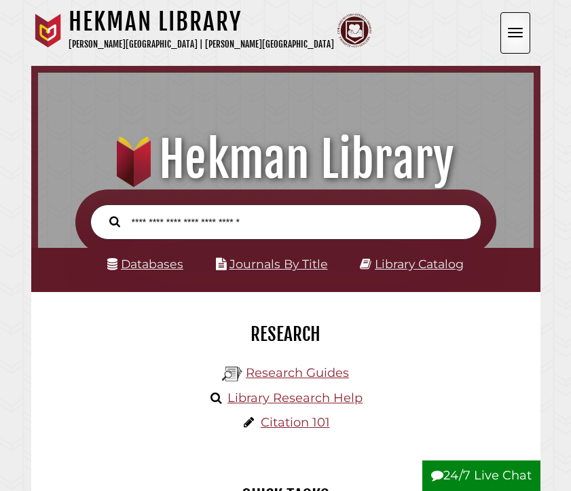
click at [518, 26] on button "Open the menu" at bounding box center [515, 32] width 30 height 41
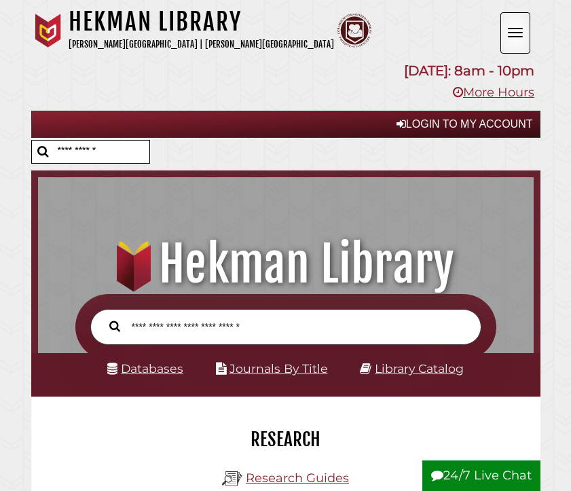
click at [523, 41] on button "Open the menu" at bounding box center [515, 32] width 30 height 41
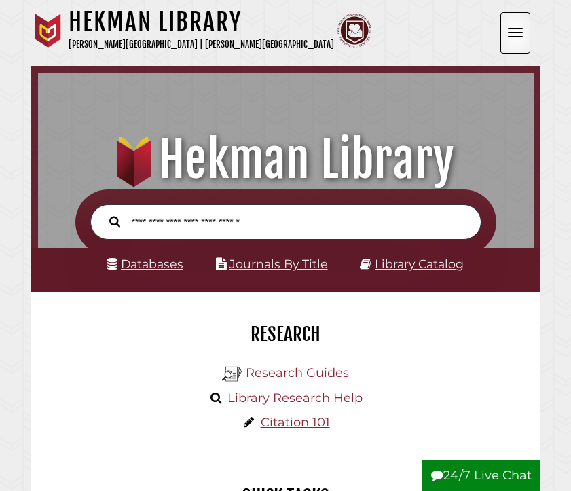
click at [522, 41] on button "Open the menu" at bounding box center [515, 32] width 30 height 41
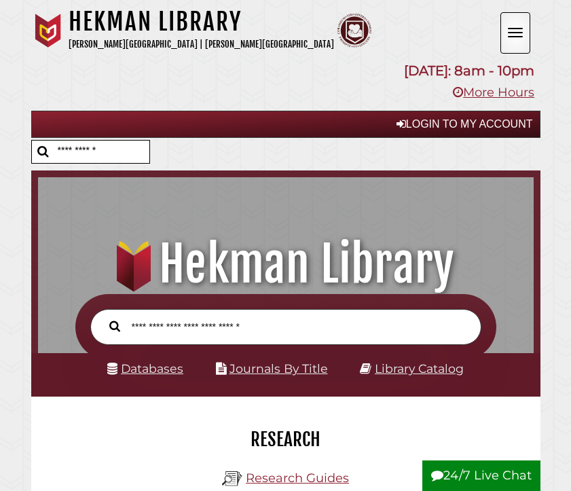
click at [498, 34] on div "Hekman Library Calvin University | Calvin Theological Seminary" at bounding box center [265, 33] width 469 height 52
click at [508, 32] on span "Open the menu" at bounding box center [515, 32] width 15 height 1
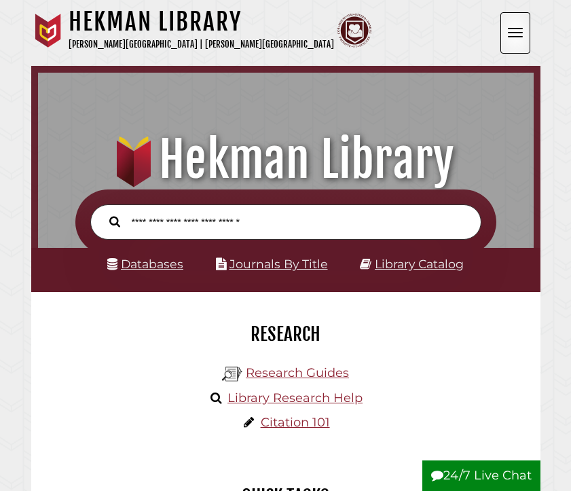
click at [519, 33] on span "Open the menu" at bounding box center [515, 32] width 15 height 1
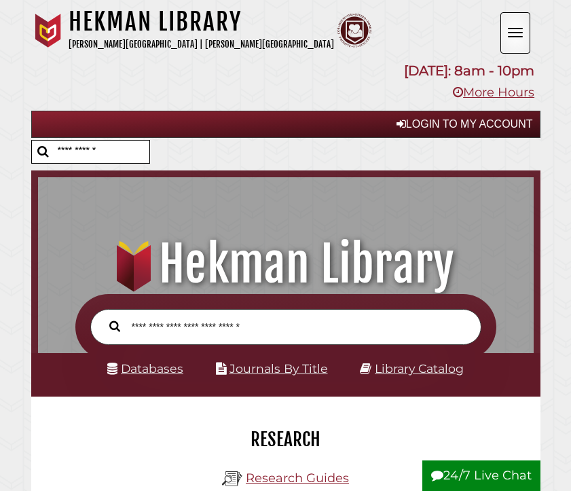
click at [514, 33] on span "Open the menu" at bounding box center [515, 32] width 15 height 1
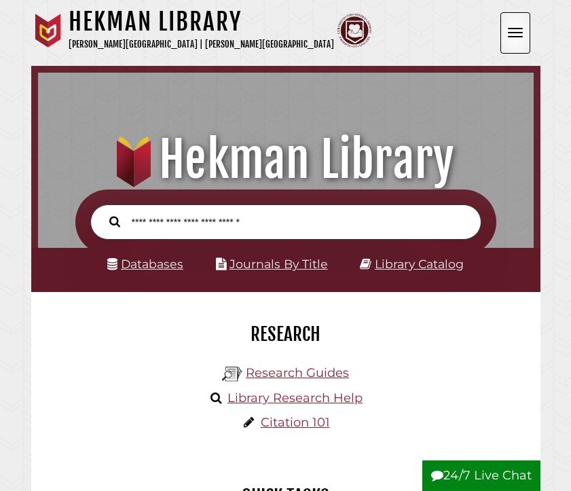
click at [518, 35] on button "Open the menu" at bounding box center [515, 32] width 30 height 41
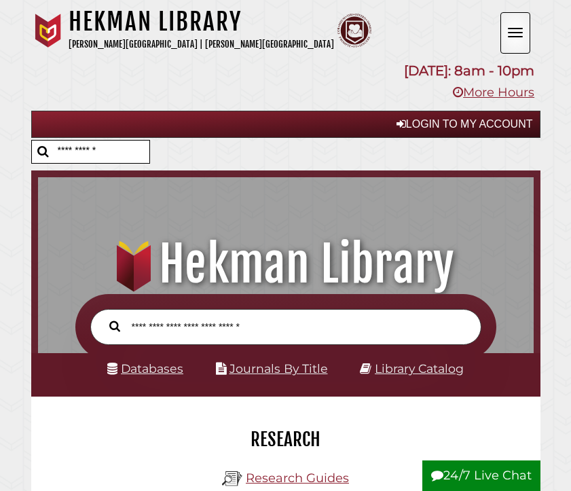
click at [516, 29] on span "Open the menu" at bounding box center [515, 28] width 15 height 1
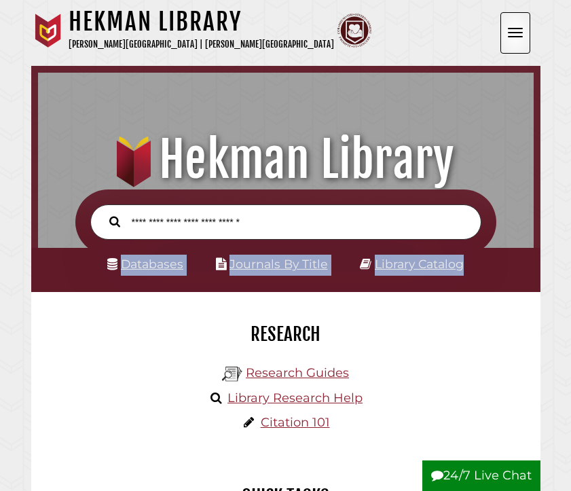
drag, startPoint x: 507, startPoint y: 255, endPoint x: 515, endPoint y: 242, distance: 15.3
click at [515, 249] on div "Databases Journals By Title Library Catalog" at bounding box center [285, 240] width 509 height 102
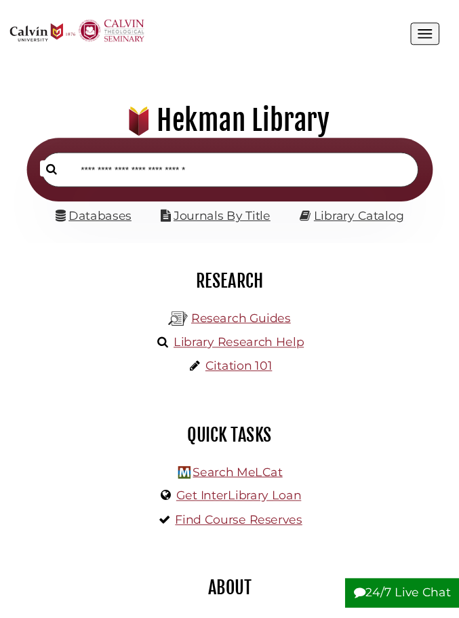
scroll to position [131, 419]
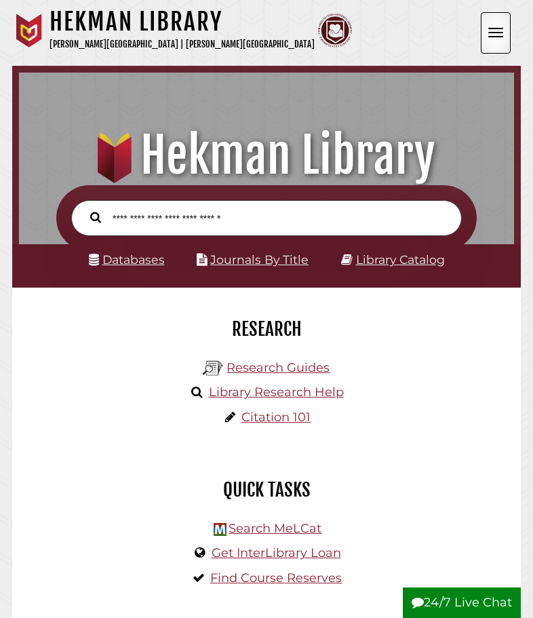
click at [492, 31] on button "Open the menu" at bounding box center [496, 32] width 30 height 41
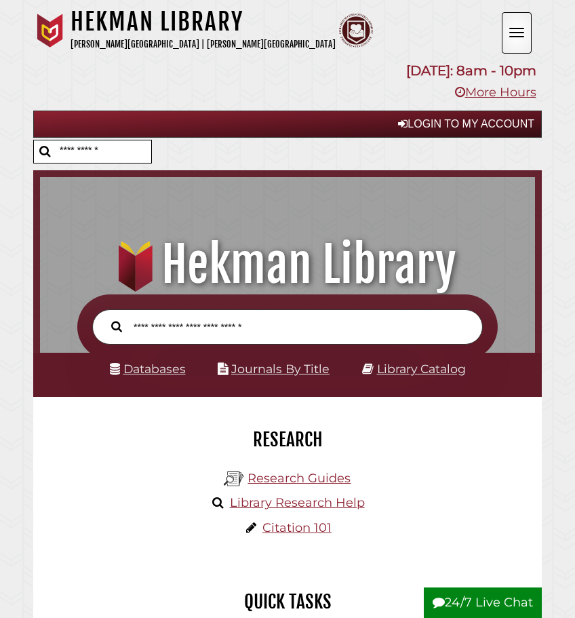
click at [510, 31] on button "Open the menu" at bounding box center [517, 32] width 30 height 41
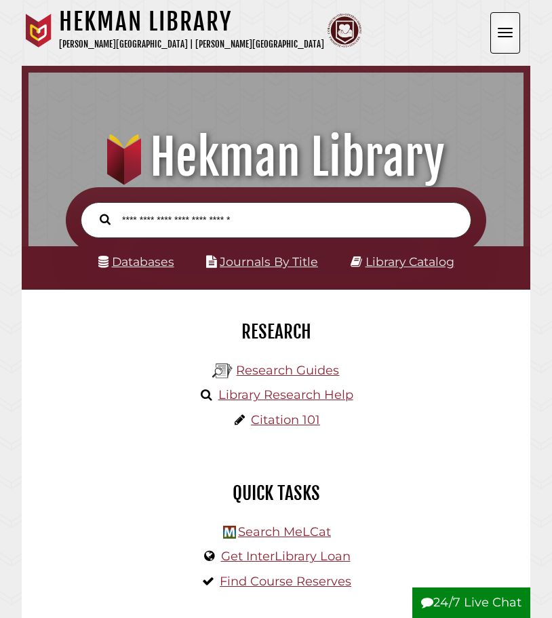
click at [503, 35] on button "Open the menu" at bounding box center [506, 32] width 30 height 41
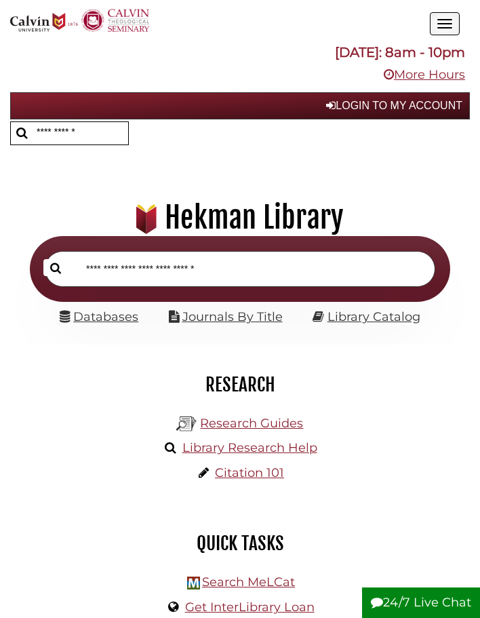
click at [443, 30] on button "Open the menu" at bounding box center [445, 23] width 30 height 23
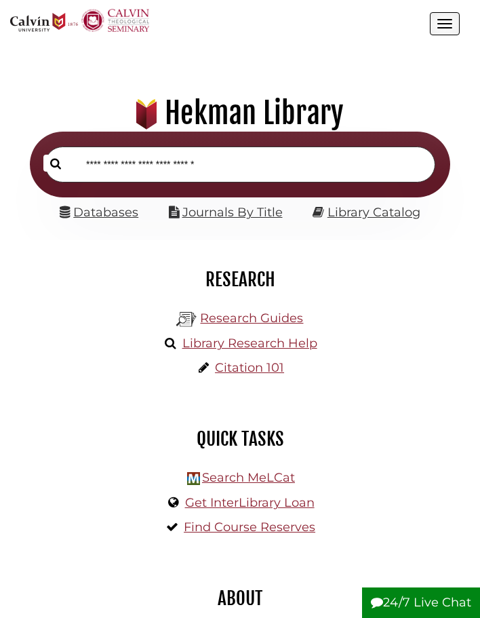
click at [443, 30] on button "Open the menu" at bounding box center [445, 23] width 30 height 23
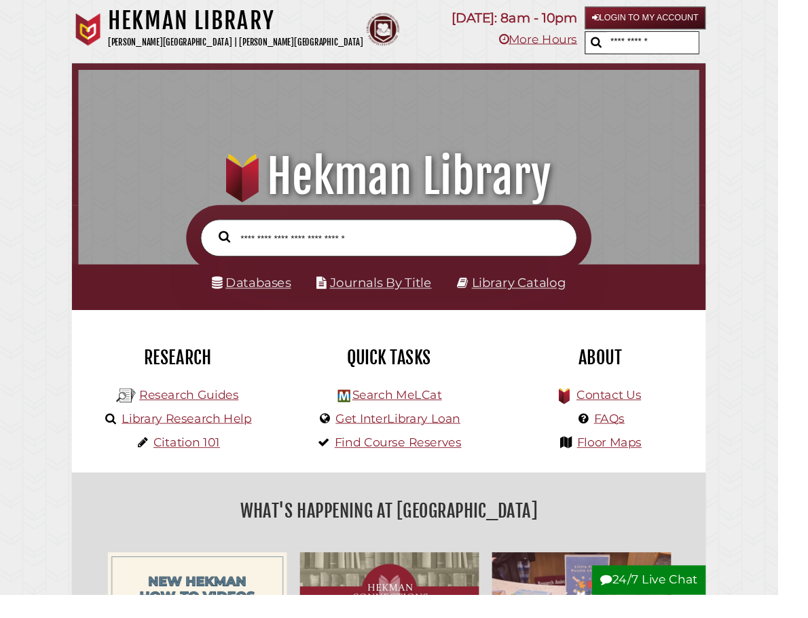
scroll to position [7, 7]
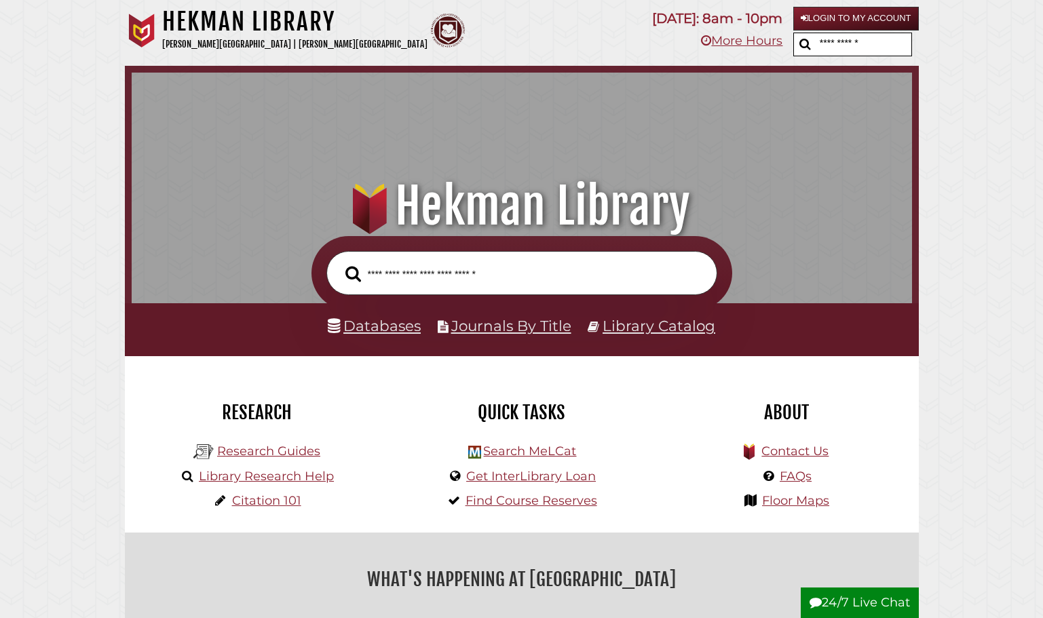
drag, startPoint x: 967, startPoint y: 195, endPoint x: 971, endPoint y: 189, distance: 7.3
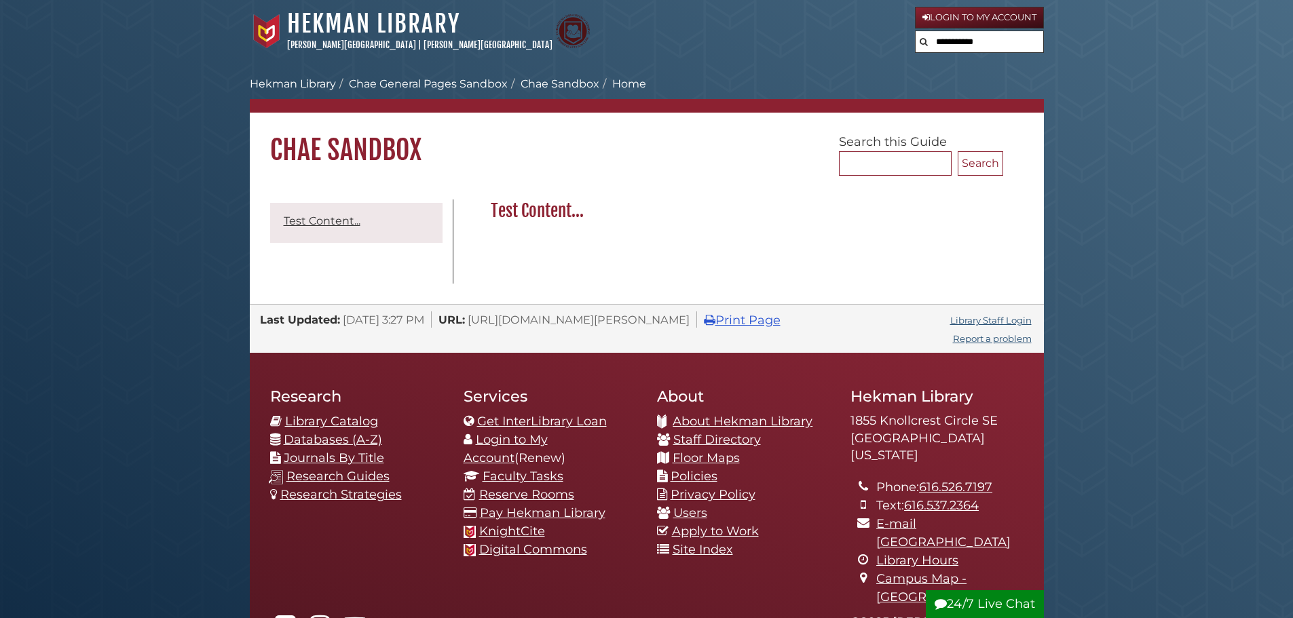
drag, startPoint x: 989, startPoint y: 43, endPoint x: 1006, endPoint y: 42, distance: 17.7
click at [989, 43] on input "text" at bounding box center [979, 42] width 128 height 22
type input "*******"
click at [915, 31] on button "Search" at bounding box center [923, 40] width 16 height 18
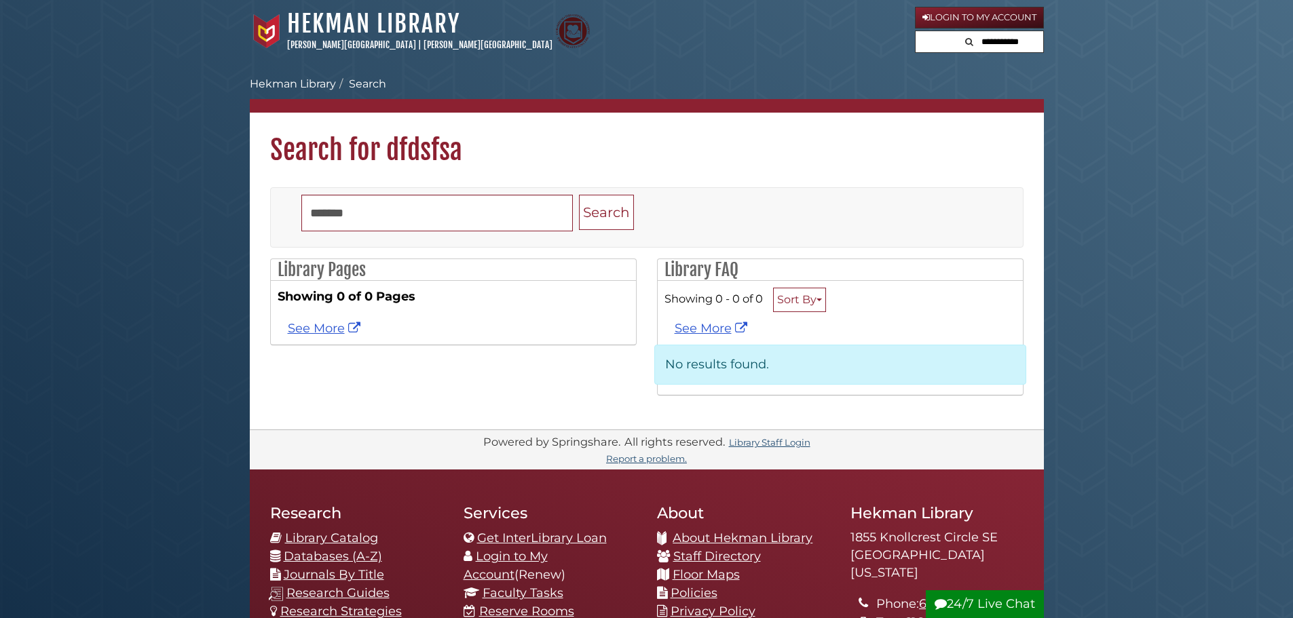
click at [1018, 41] on input "text" at bounding box center [1001, 42] width 81 height 22
click at [1158, 64] on body "Skip to Main Content [GEOGRAPHIC_DATA] [PERSON_NAME][GEOGRAPHIC_DATA] | [PERSON…" at bounding box center [646, 480] width 1293 height 960
click at [1007, 46] on input "text" at bounding box center [979, 42] width 128 height 22
click at [1140, 118] on body "Skip to Main Content [GEOGRAPHIC_DATA] [PERSON_NAME][GEOGRAPHIC_DATA] | [PERSON…" at bounding box center [646, 480] width 1293 height 960
drag, startPoint x: 949, startPoint y: 50, endPoint x: 968, endPoint y: 51, distance: 19.7
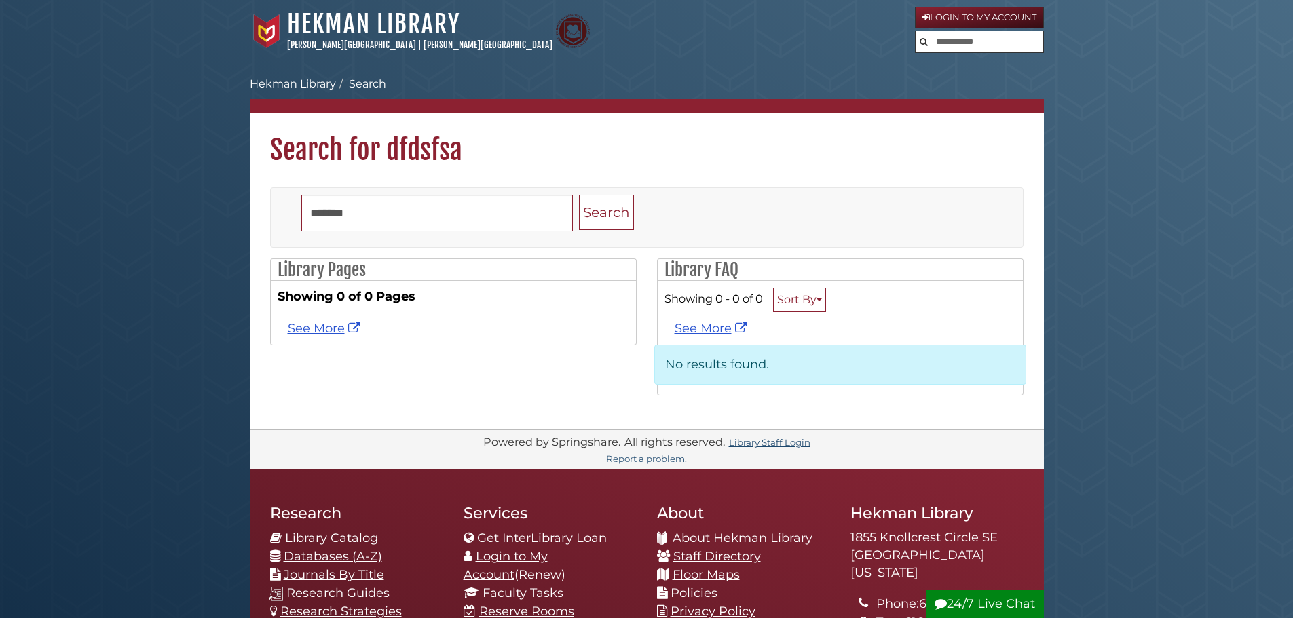
click at [949, 50] on input "text" at bounding box center [979, 42] width 128 height 22
type input "***"
click at [915, 31] on button "Search" at bounding box center [923, 40] width 16 height 18
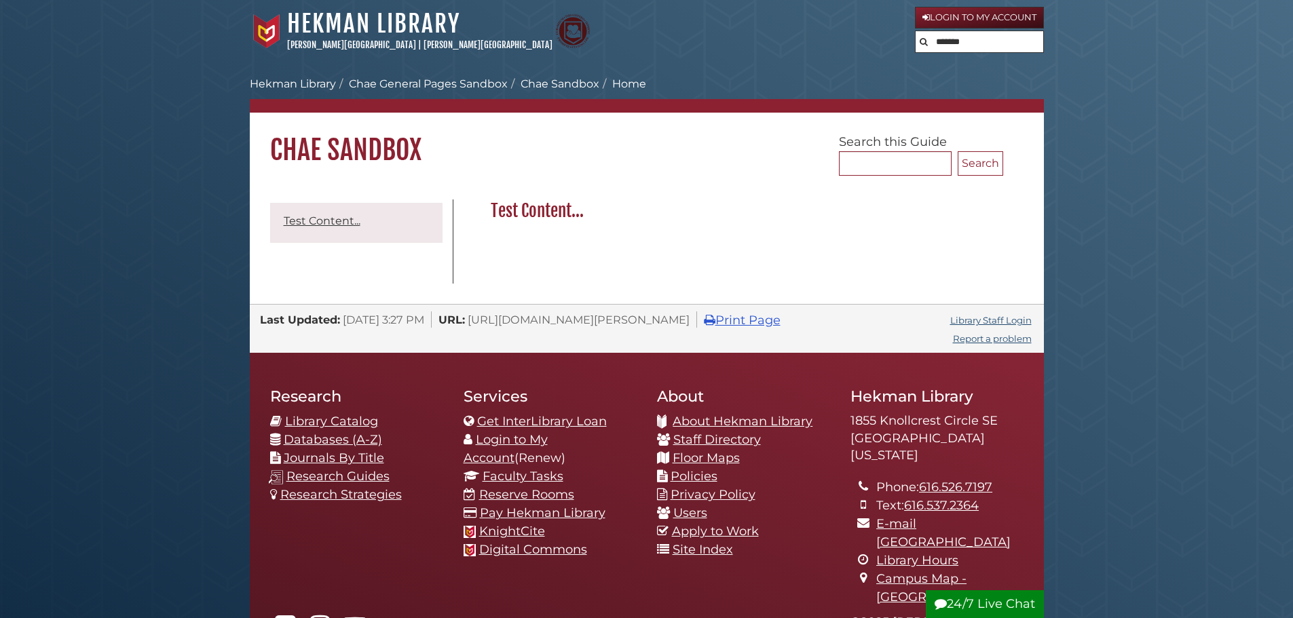
drag, startPoint x: 1133, startPoint y: 126, endPoint x: 1132, endPoint y: 140, distance: 14.3
click at [1132, 138] on body "Skip to Main Content Hekman Library Calvin University | Calvin Theological Semi…" at bounding box center [646, 422] width 1293 height 844
click at [1129, 150] on body "Skip to Main Content Hekman Library Calvin University | Calvin Theological Semi…" at bounding box center [646, 422] width 1293 height 844
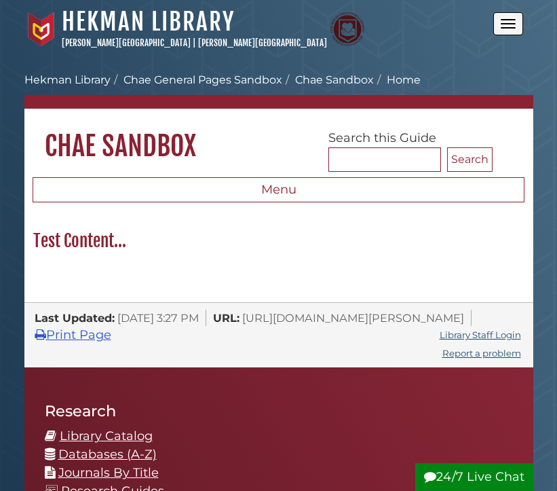
click at [513, 27] on span "Open the menu" at bounding box center [508, 27] width 15 height 1
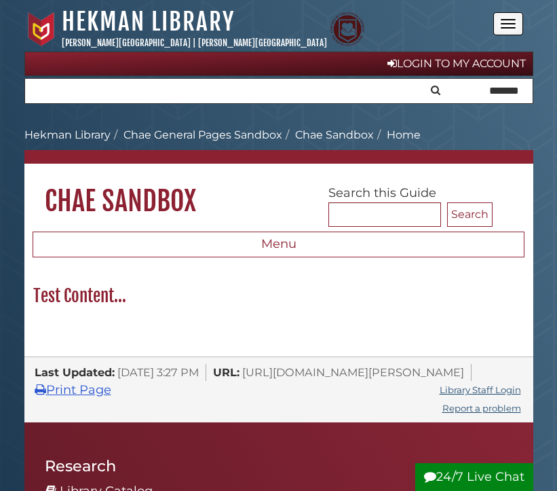
click at [503, 91] on input "*******" at bounding box center [279, 91] width 508 height 24
click at [466, 90] on input "*******" at bounding box center [279, 91] width 508 height 24
type input "*"
drag, startPoint x: 470, startPoint y: 137, endPoint x: 470, endPoint y: 101, distance: 36.0
click at [470, 134] on ol "Calvin University Hekman Library Chae General Pages Sandbox Chae Sandbox Home" at bounding box center [278, 135] width 509 height 16
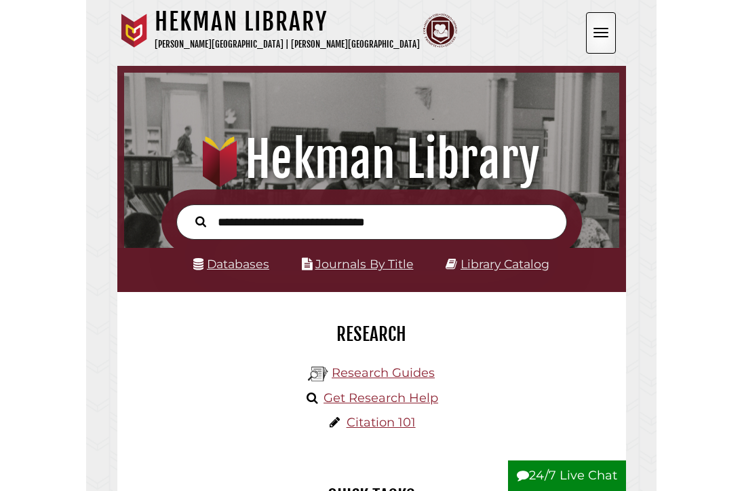
scroll to position [7, 7]
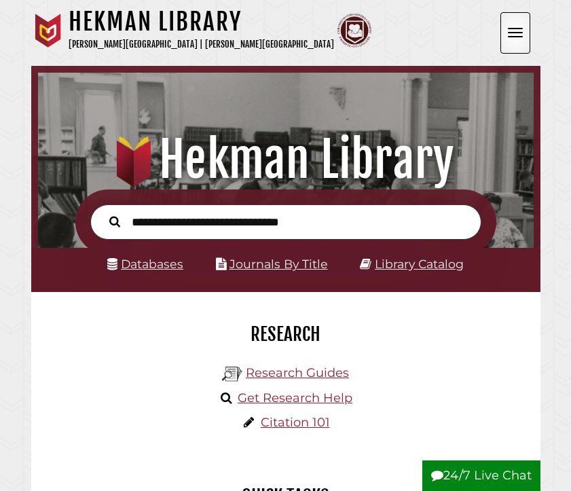
click at [506, 35] on button "Open the menu" at bounding box center [515, 32] width 30 height 41
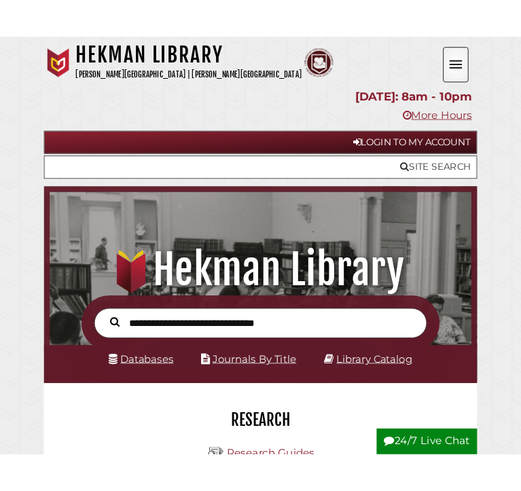
scroll to position [0, 0]
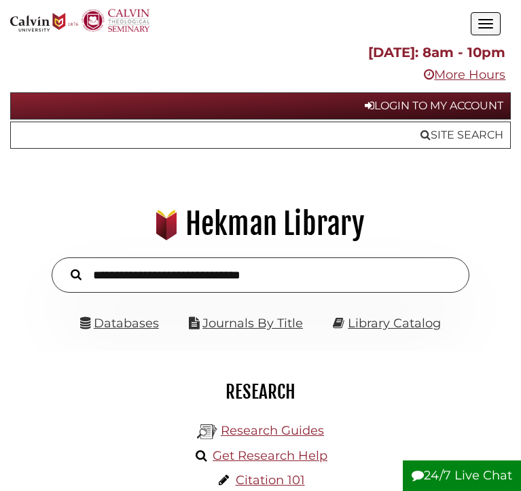
click at [487, 35] on button "Open the menu" at bounding box center [485, 23] width 30 height 23
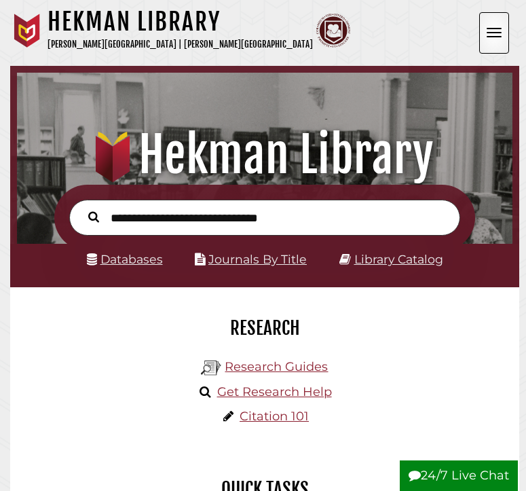
click at [500, 29] on span "Open the menu" at bounding box center [494, 28] width 15 height 1
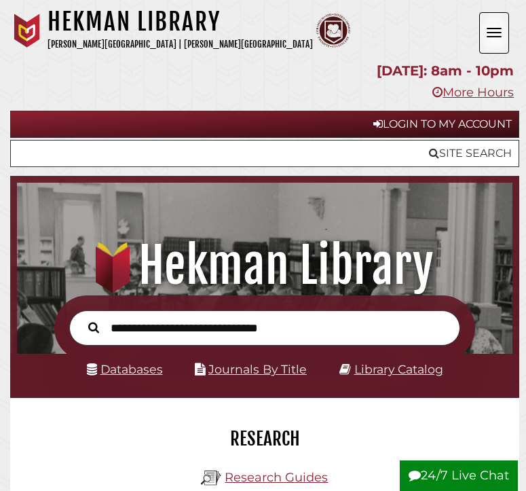
click at [495, 25] on button "Open the menu" at bounding box center [494, 32] width 30 height 41
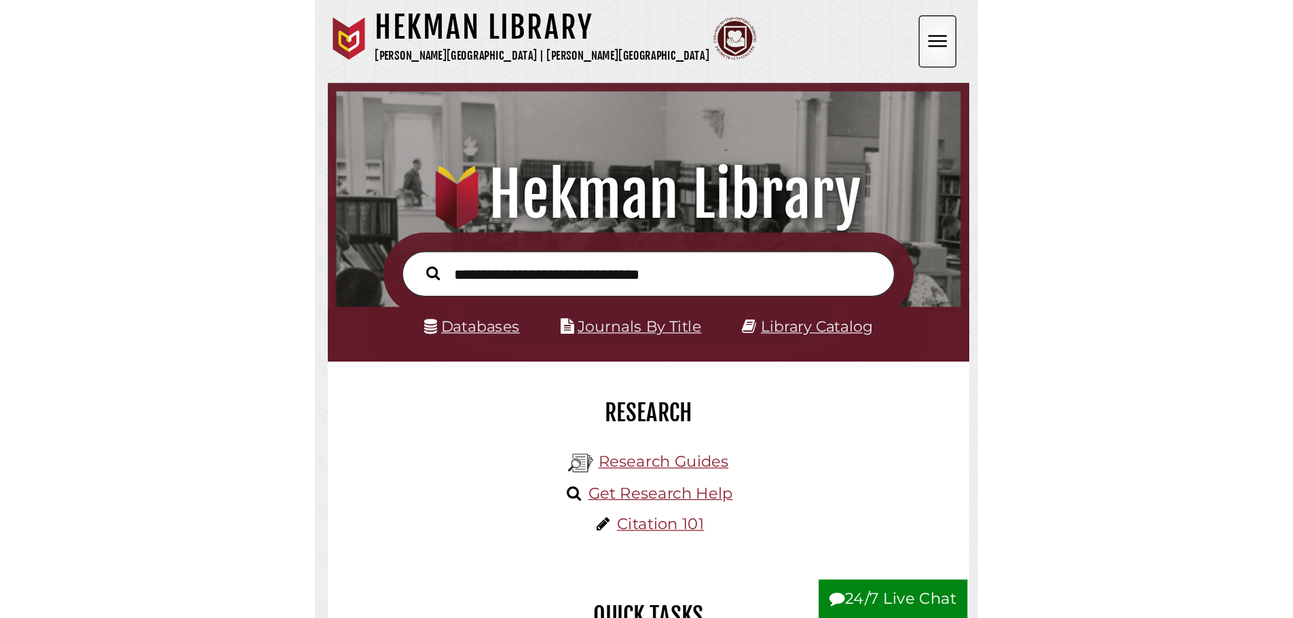
scroll to position [258, 774]
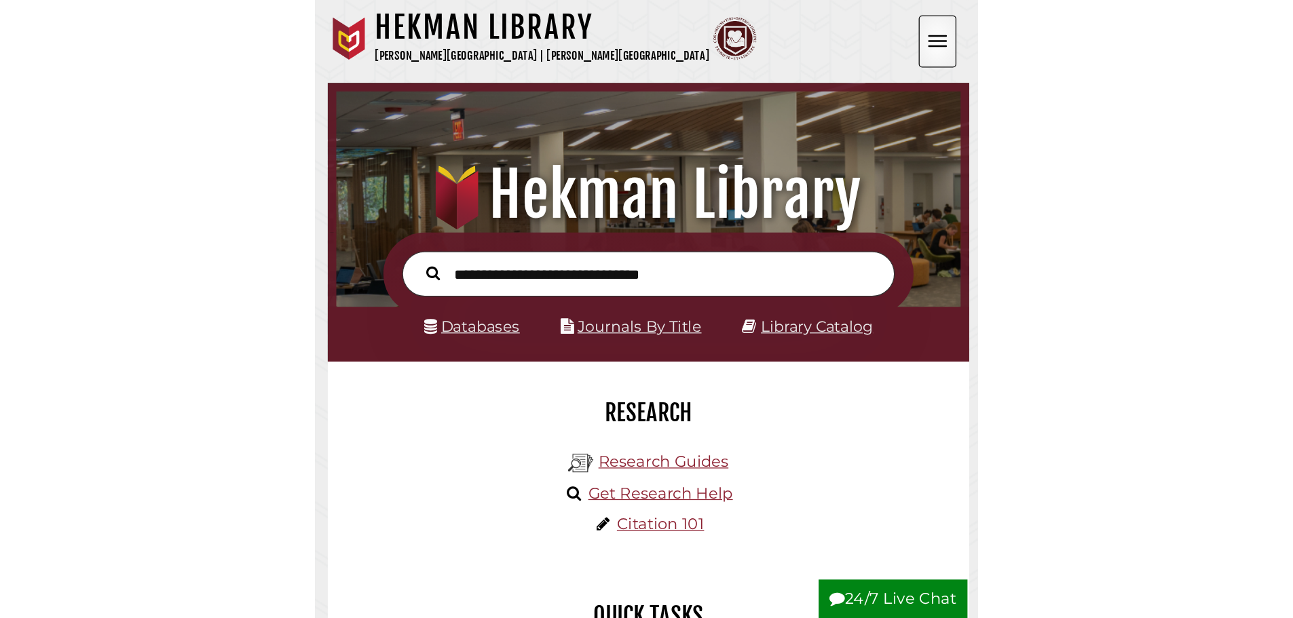
scroll to position [258, 774]
